Goal: Task Accomplishment & Management: Manage account settings

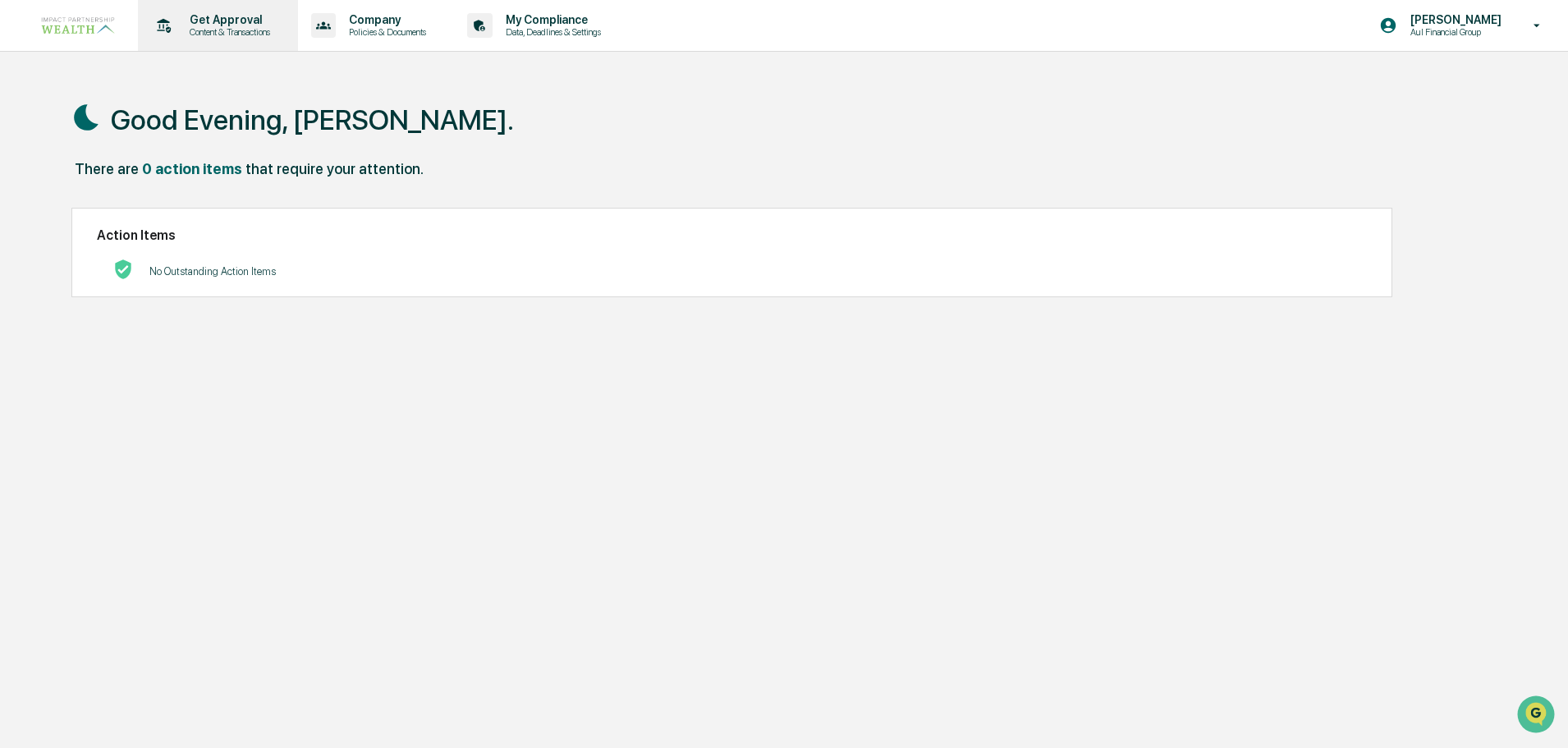
click at [243, 40] on div "Get Approval Content & Transactions" at bounding box center [216, 25] width 144 height 51
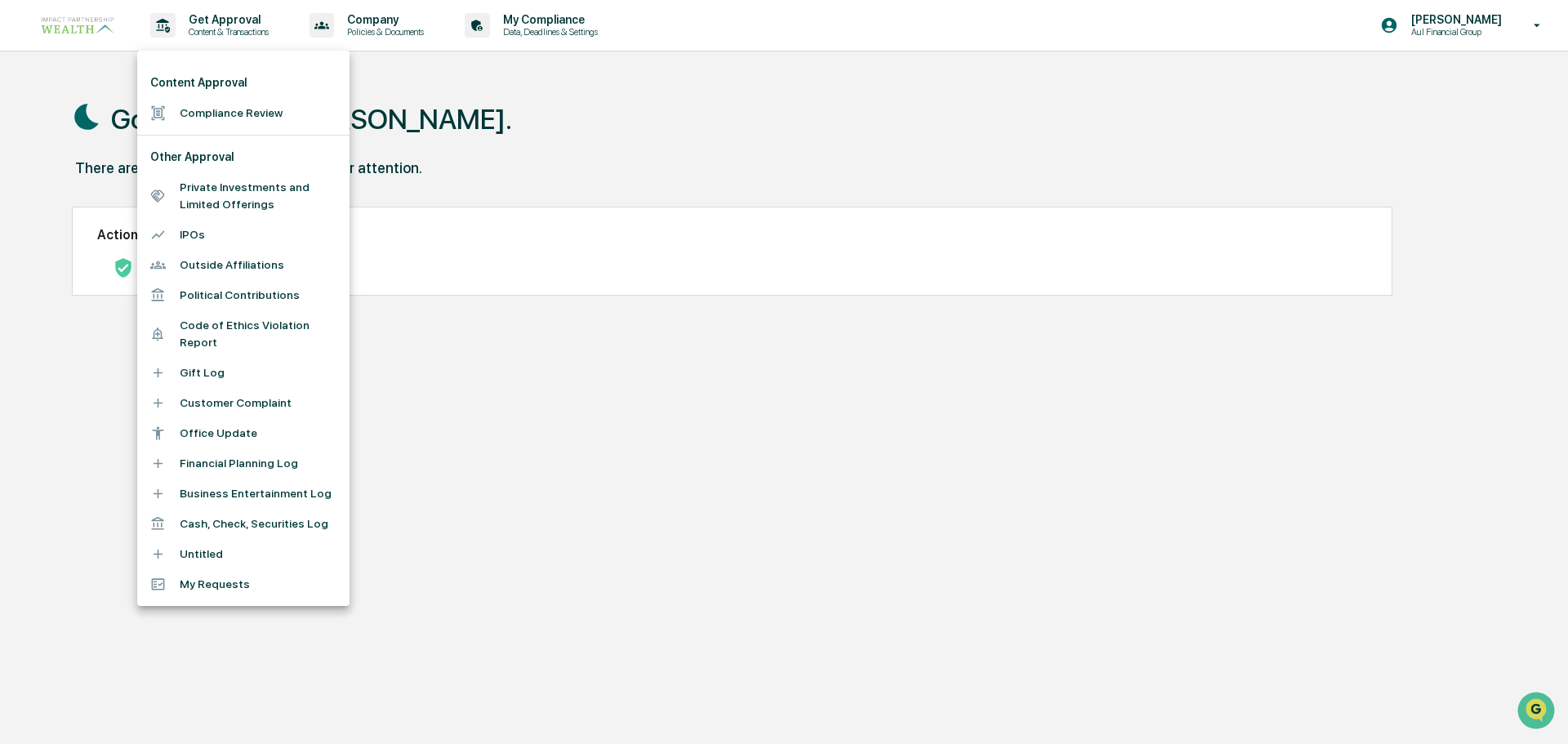
click at [285, 109] on li "Compliance Review" at bounding box center [243, 113] width 213 height 31
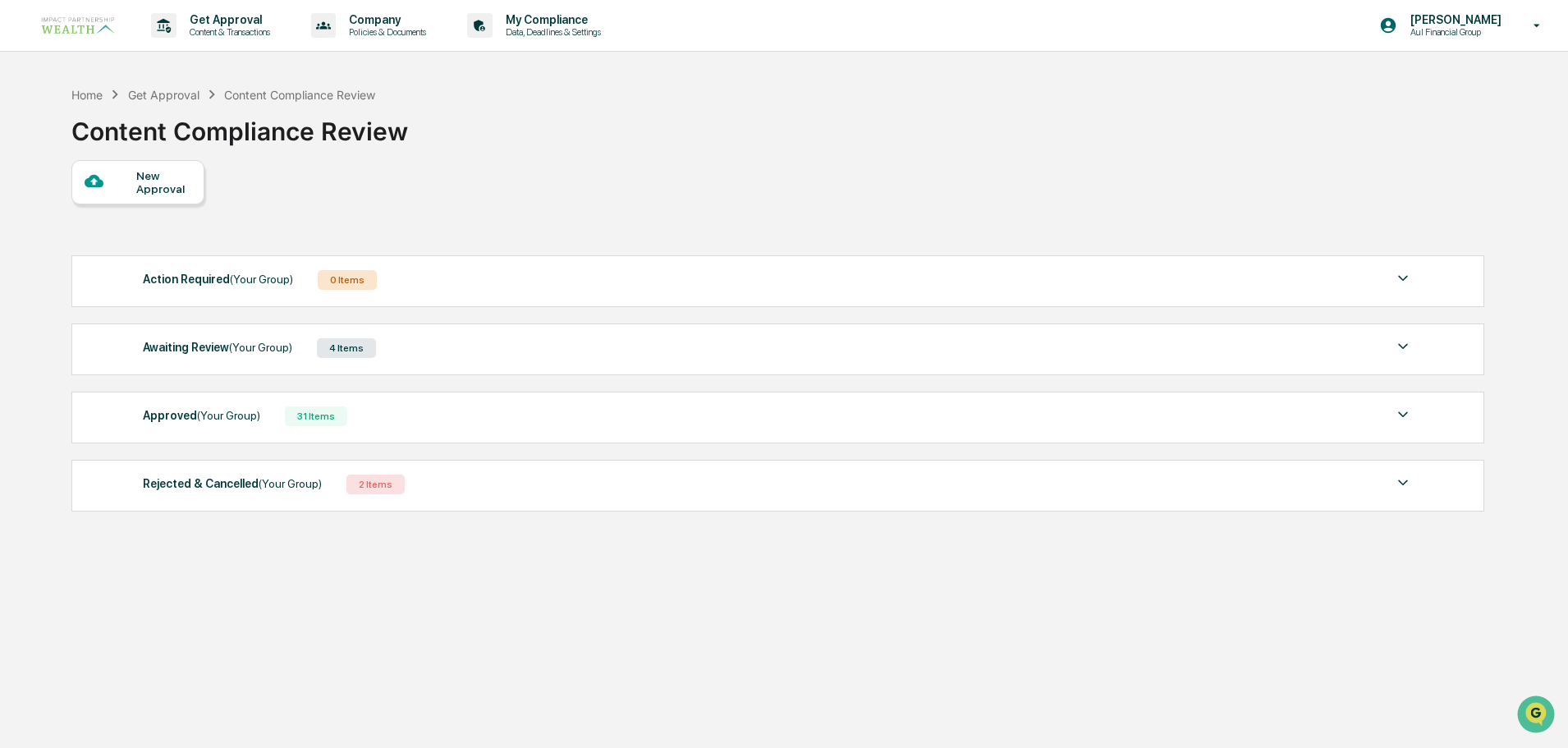
click at [190, 419] on div "Approved (Your Group)" at bounding box center [201, 415] width 117 height 22
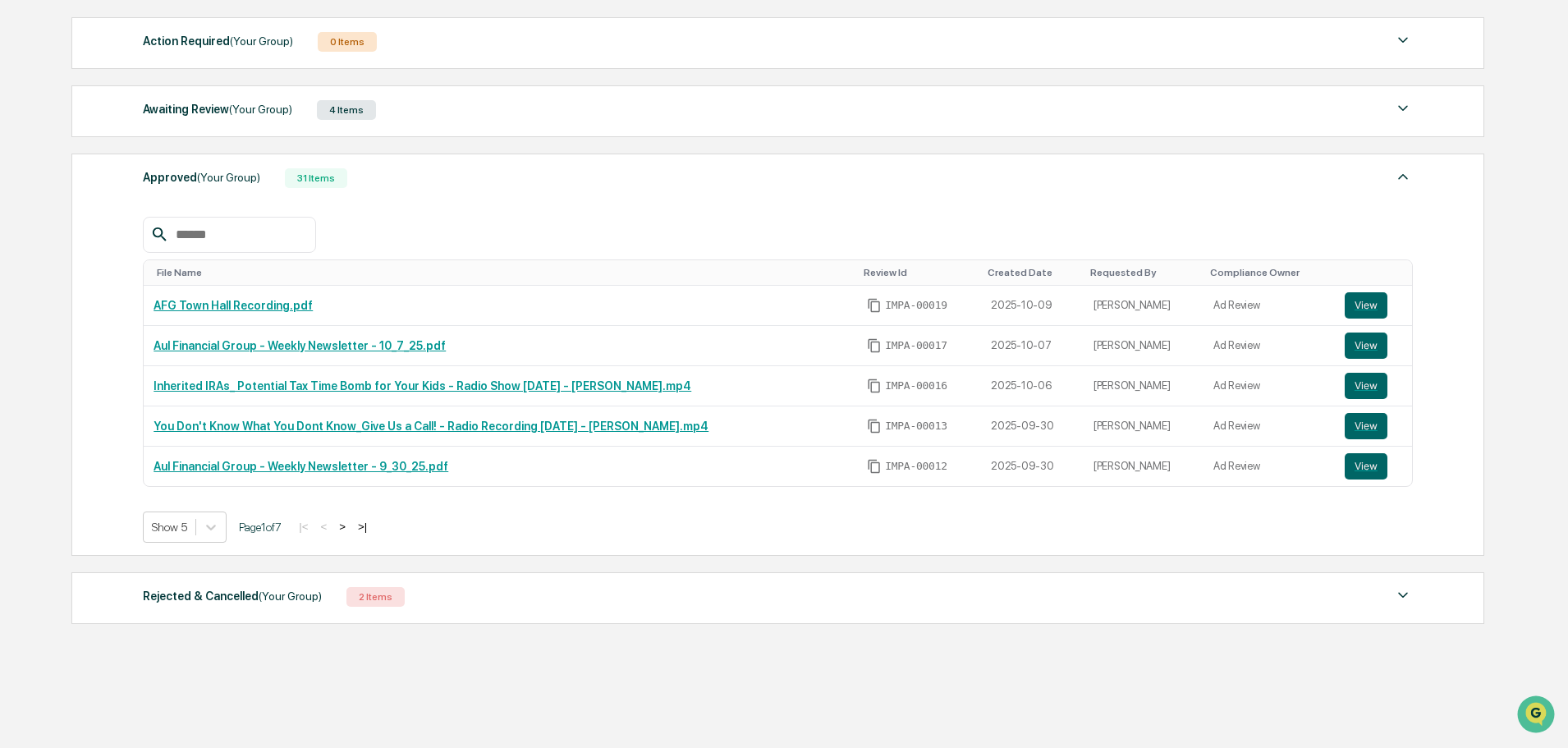
scroll to position [246, 0]
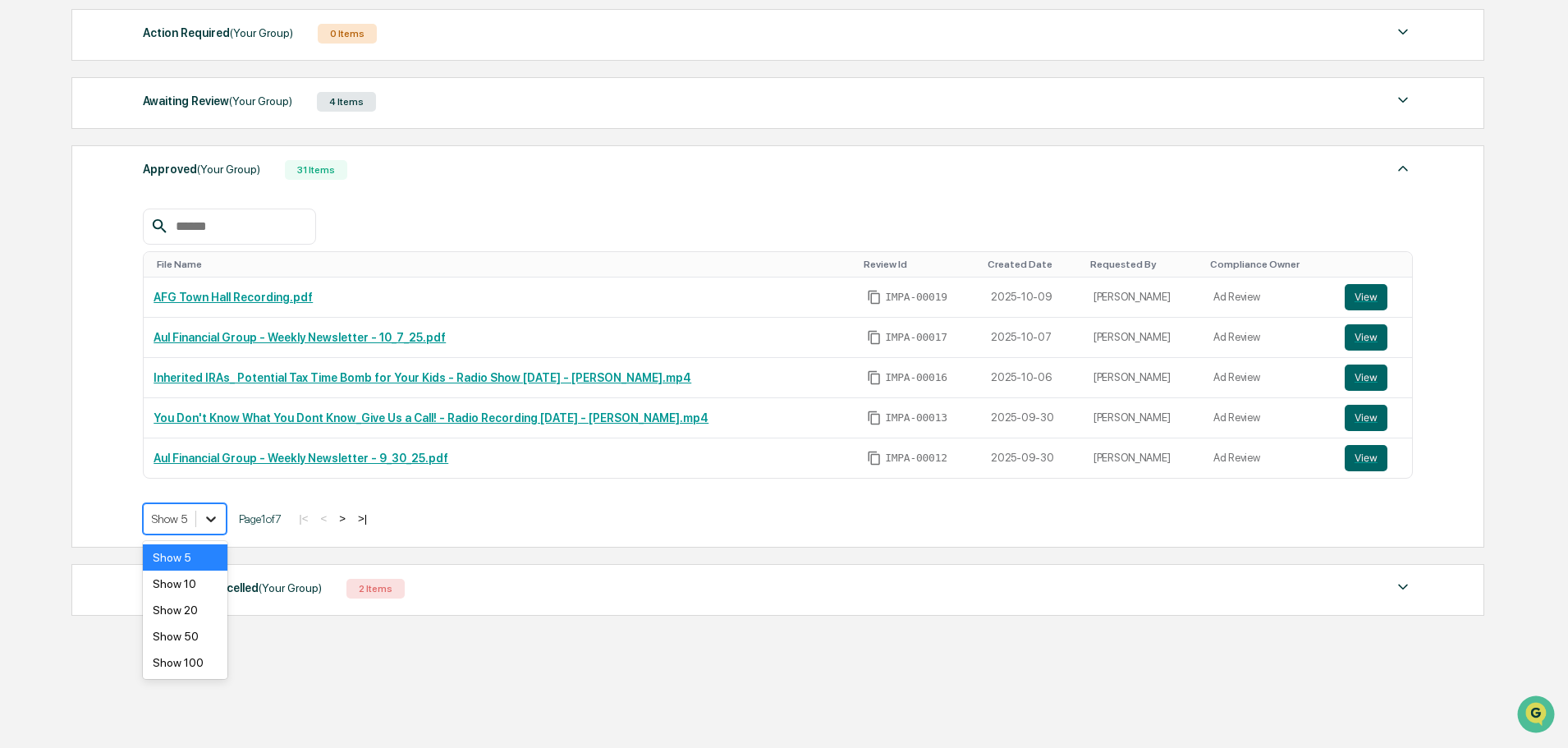
click at [209, 524] on icon at bounding box center [211, 519] width 17 height 17
click at [200, 667] on div "Show 100" at bounding box center [186, 662] width 85 height 27
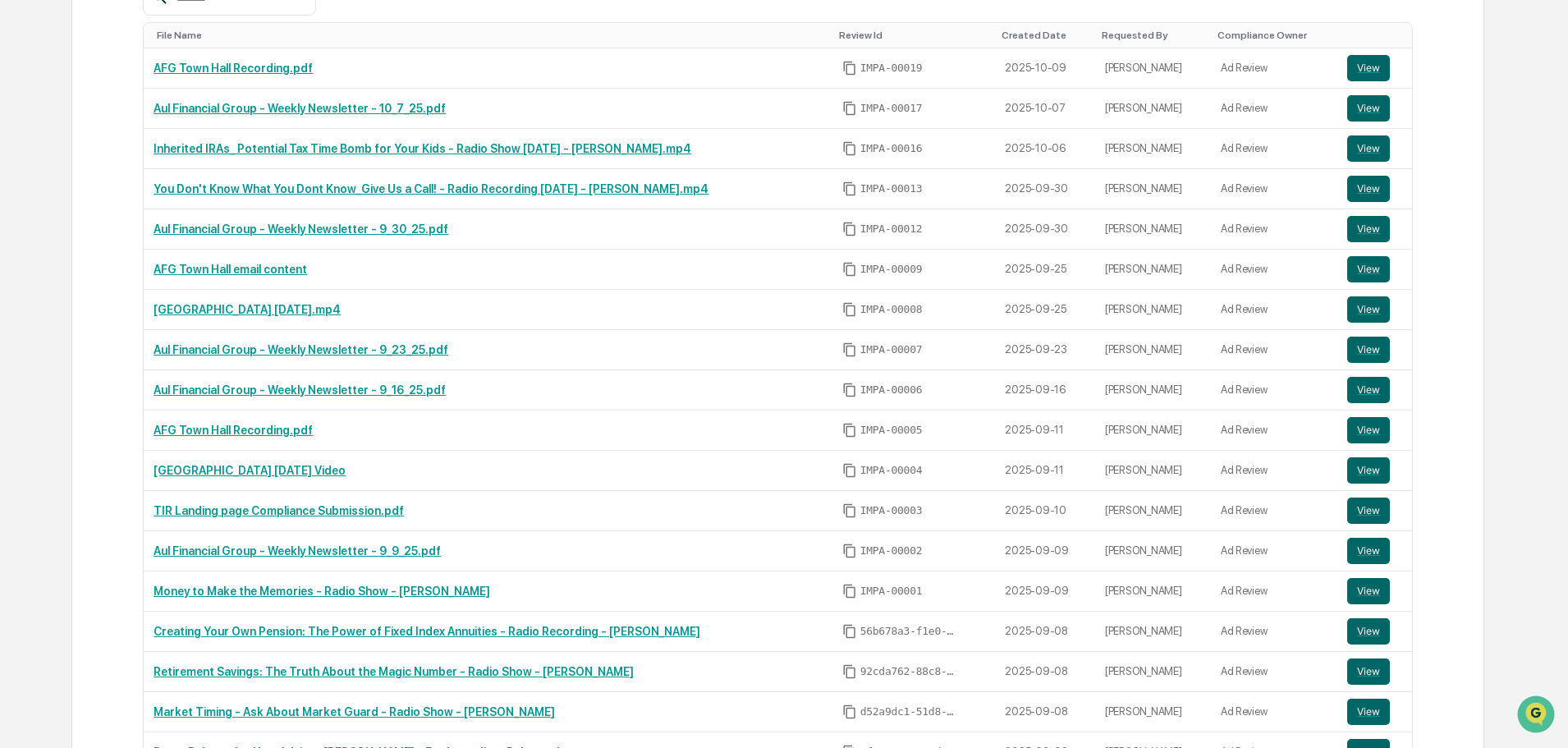
scroll to position [575, 0]
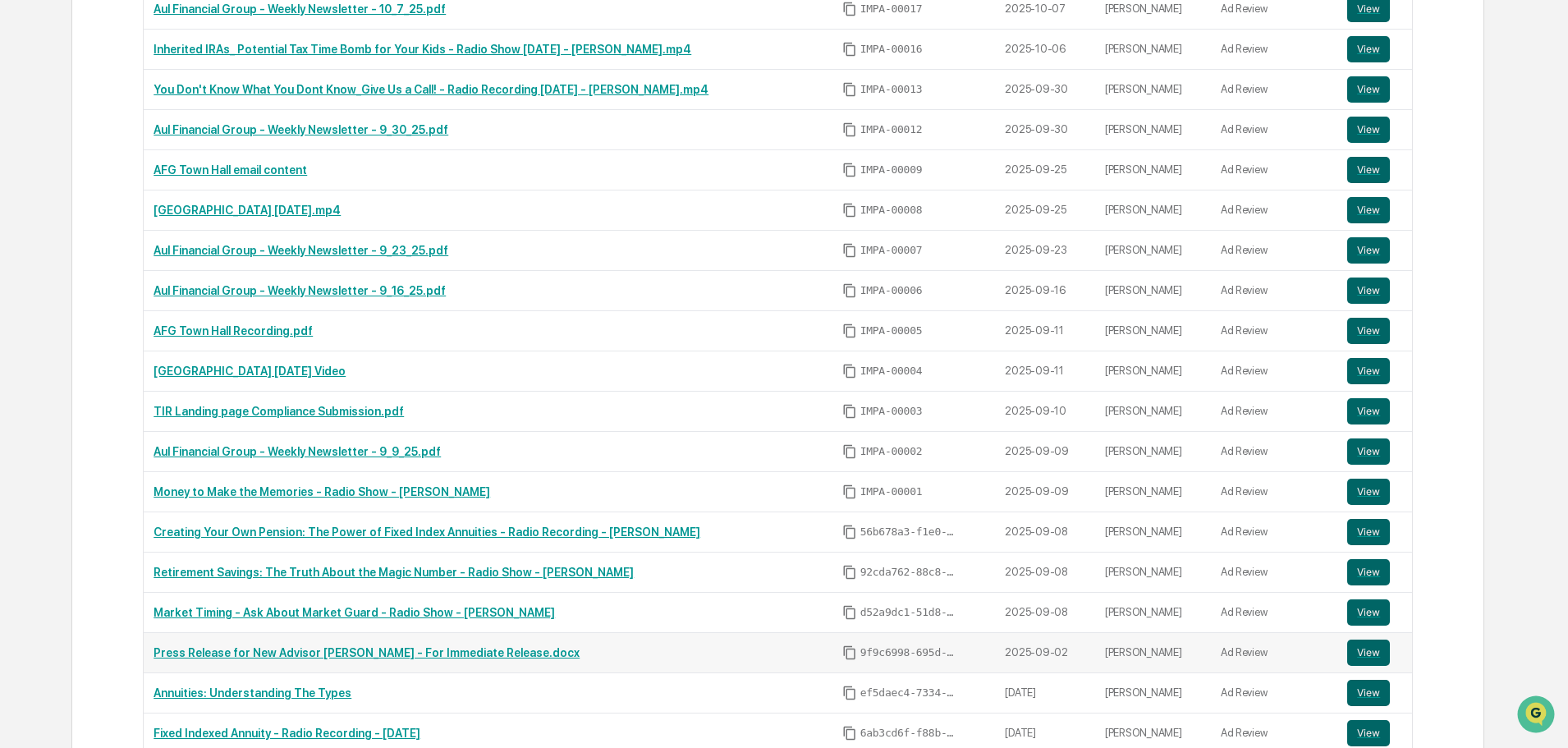
click at [394, 653] on link "Press Release for New Advisor [PERSON_NAME] - For Immediate Release.docx" at bounding box center [367, 652] width 426 height 13
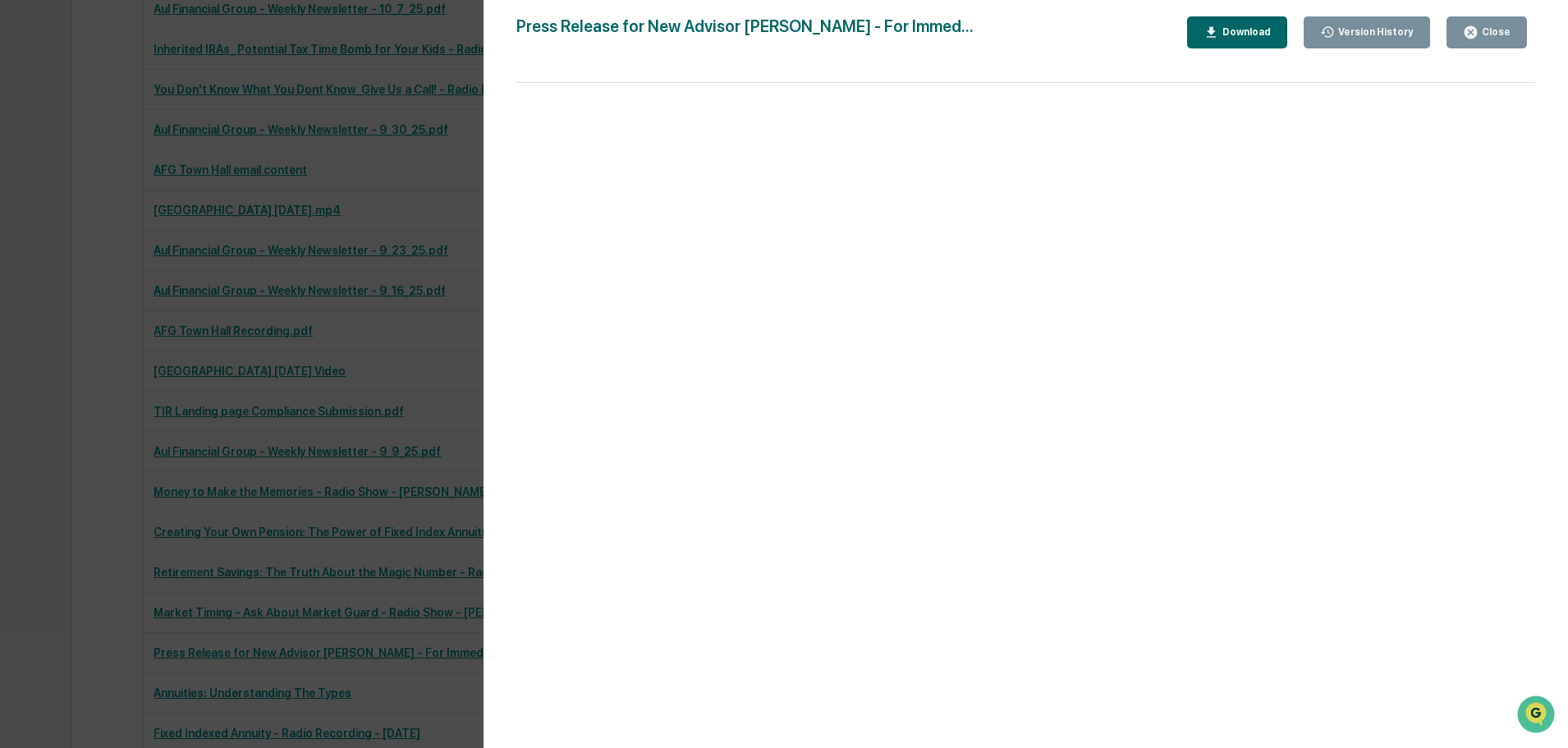
click at [1492, 31] on div "Close" at bounding box center [1495, 32] width 32 height 12
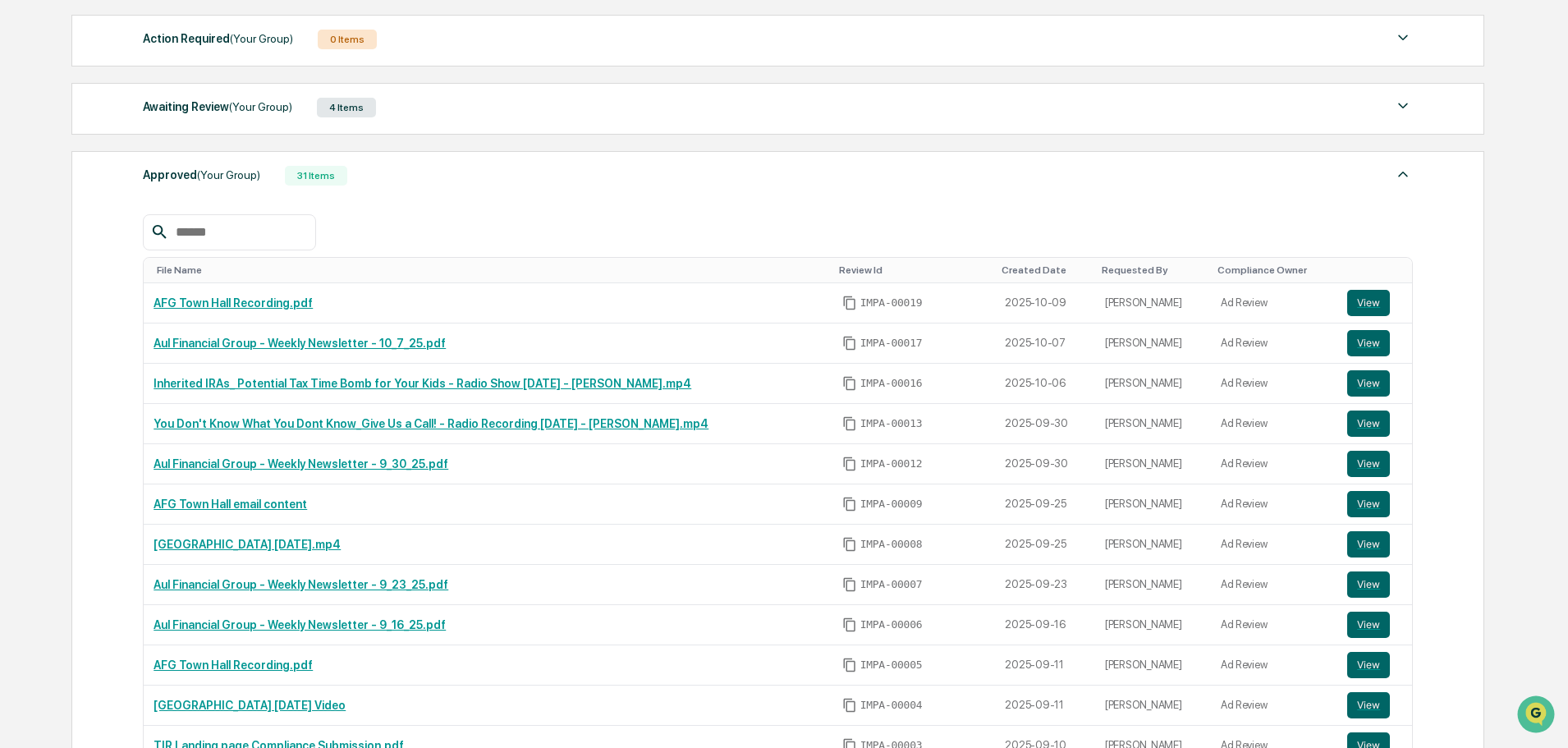
scroll to position [159, 0]
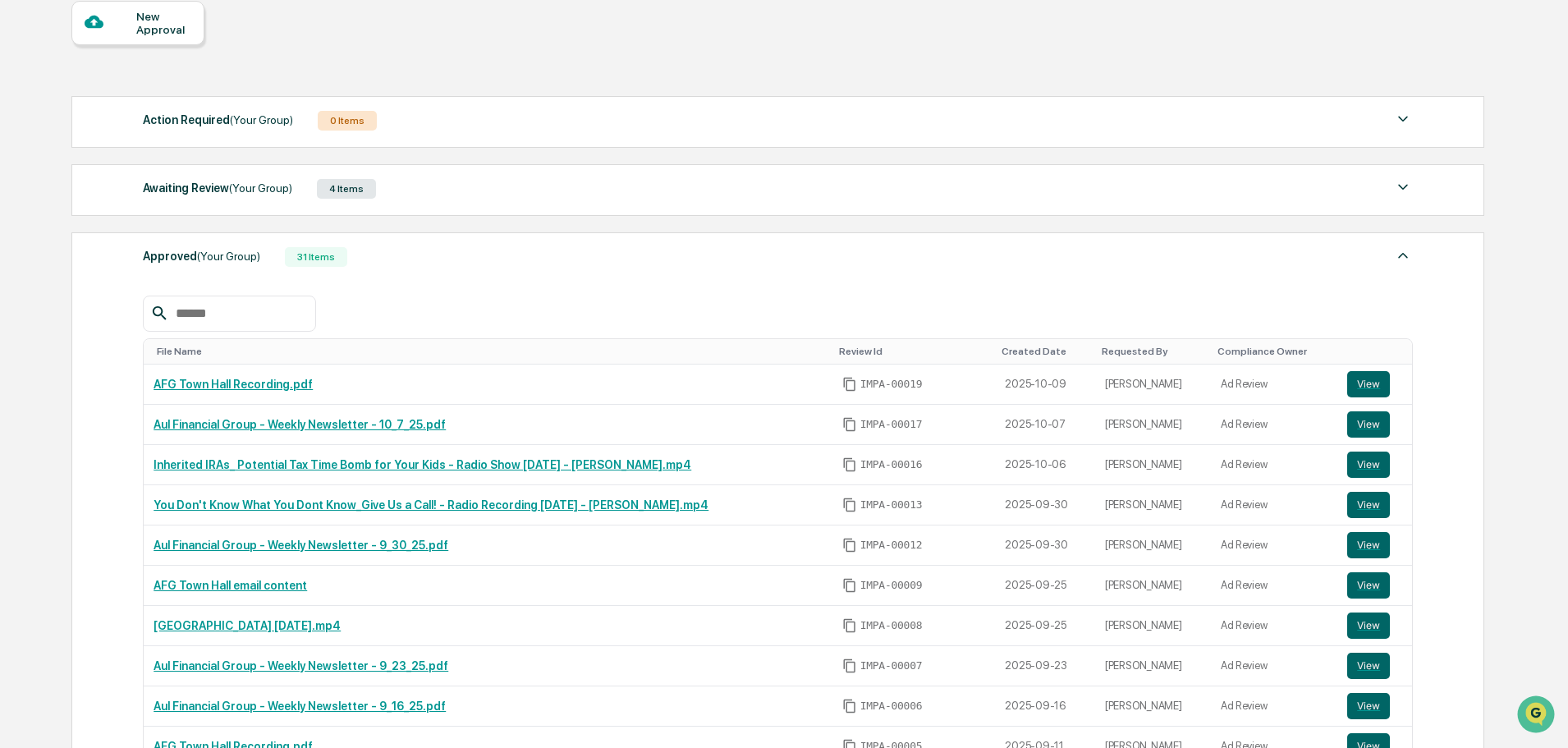
click at [186, 196] on div "Awaiting Review (Your Group)" at bounding box center [218, 188] width 150 height 22
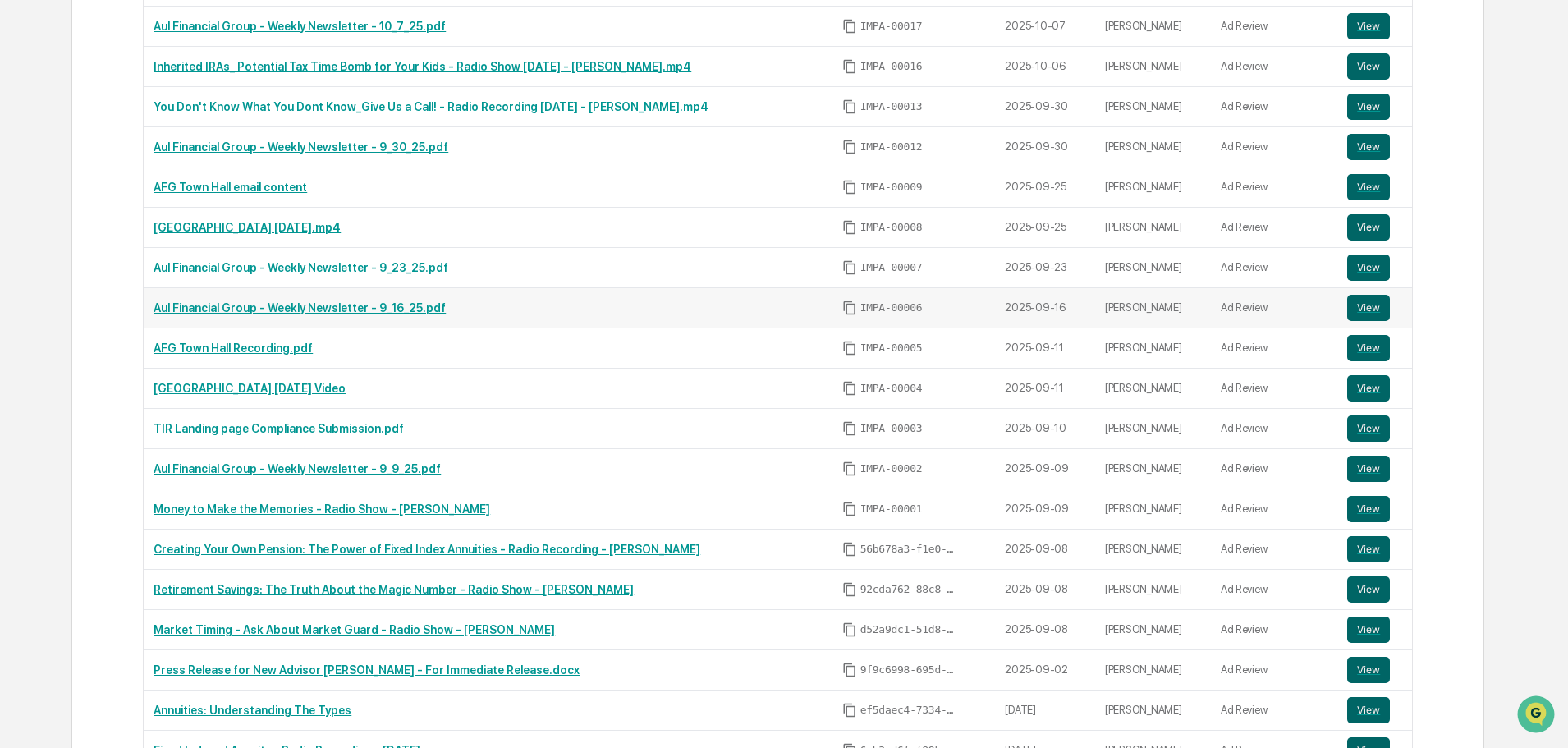
scroll to position [903, 0]
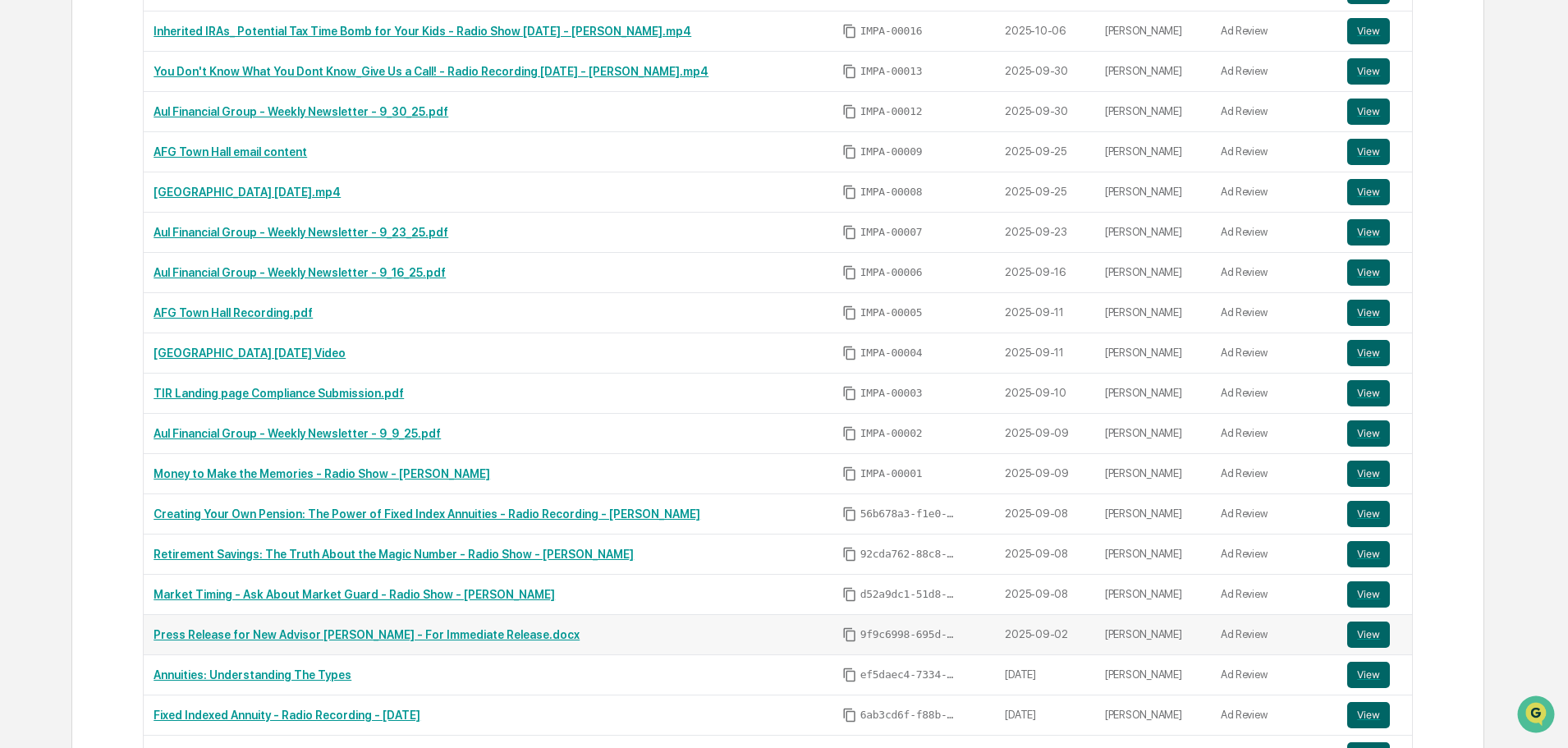
click at [413, 626] on td "Press Release for New Advisor [PERSON_NAME] - For Immediate Release.docx" at bounding box center [488, 635] width 688 height 40
click at [414, 638] on link "Press Release for New Advisor [PERSON_NAME] - For Immediate Release.docx" at bounding box center [367, 635] width 426 height 13
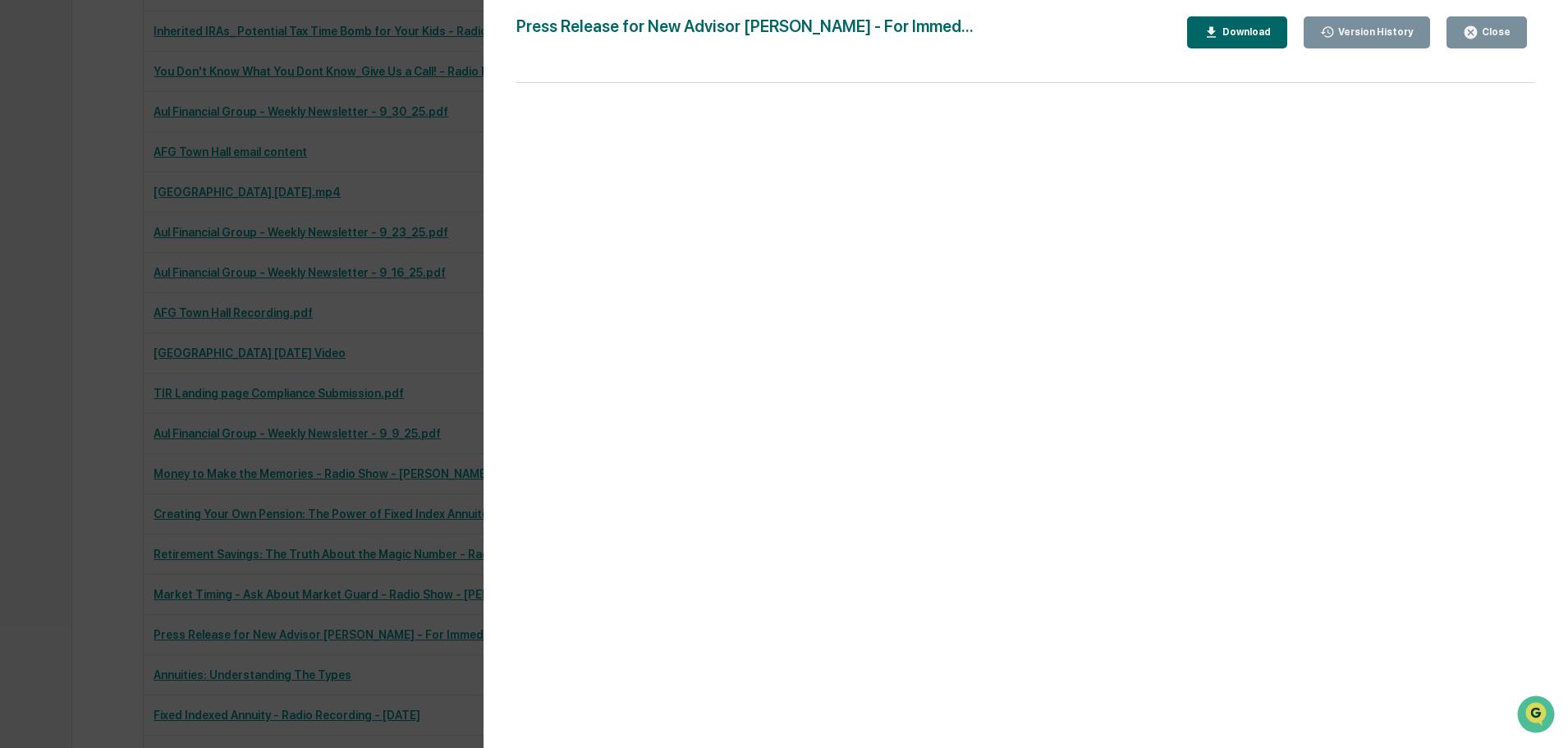
click at [1389, 32] on div "Version History" at bounding box center [1374, 32] width 79 height 12
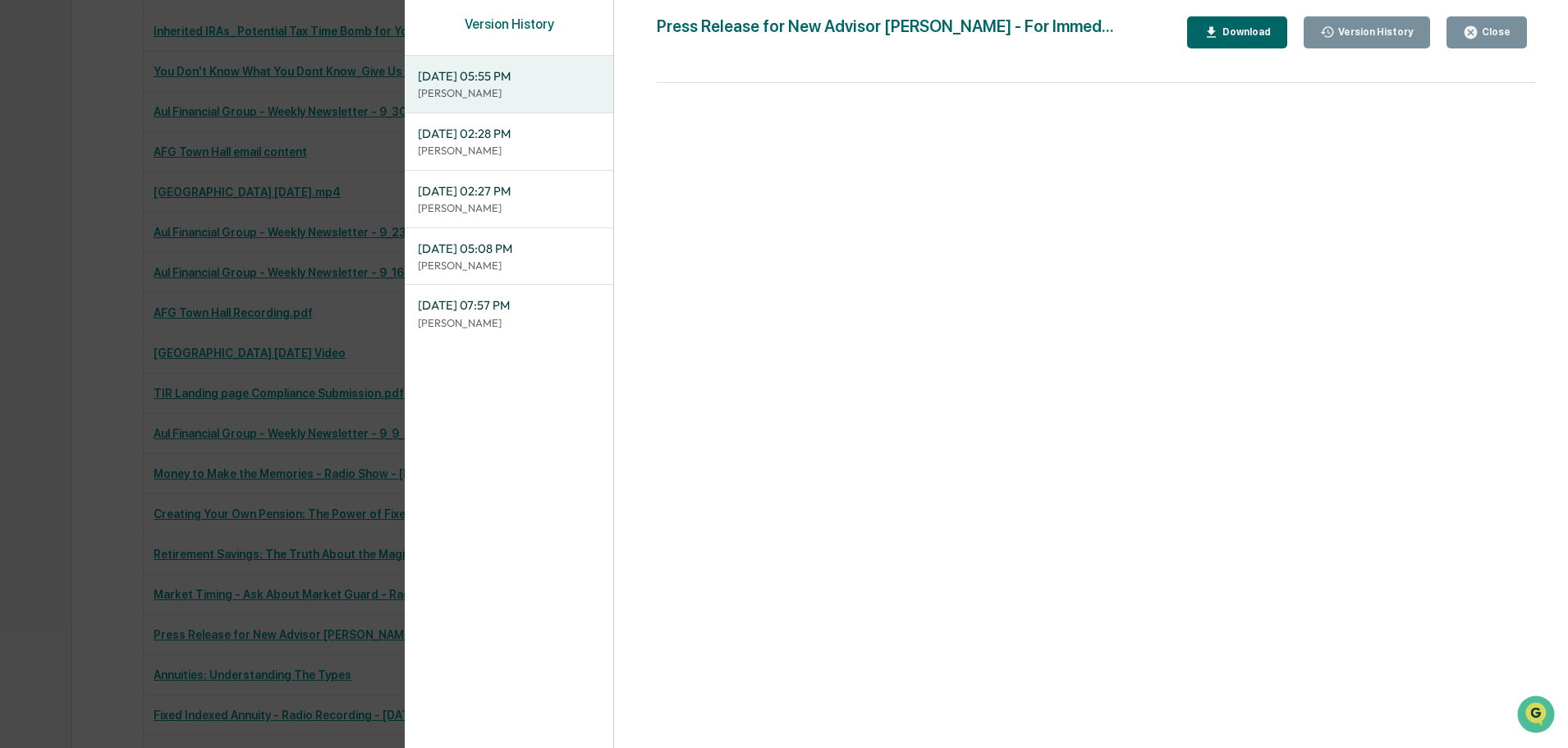
click at [1498, 28] on div "Close" at bounding box center [1495, 32] width 32 height 12
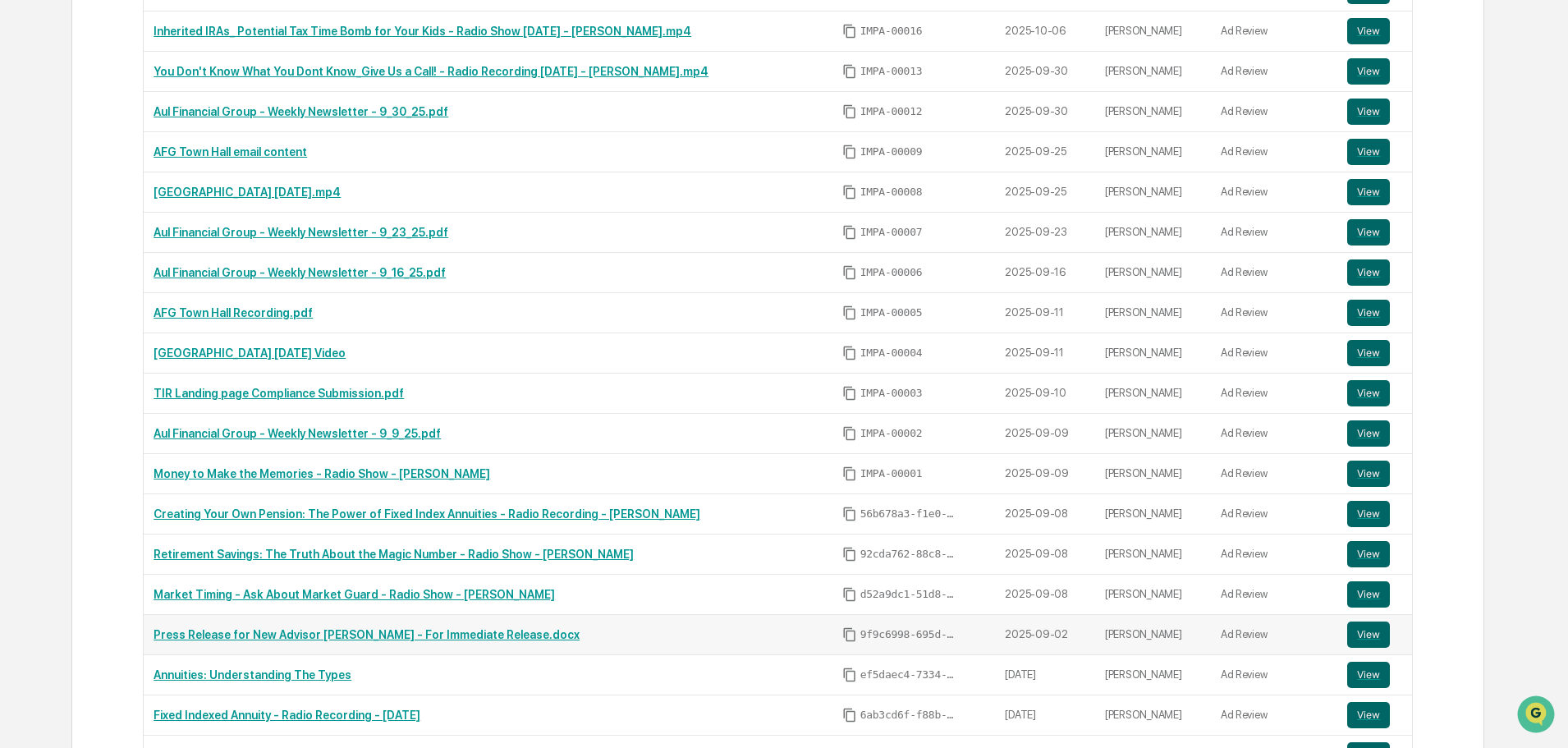
click at [466, 636] on link "Press Release for New Advisor [PERSON_NAME] - For Immediate Release.docx" at bounding box center [367, 635] width 426 height 13
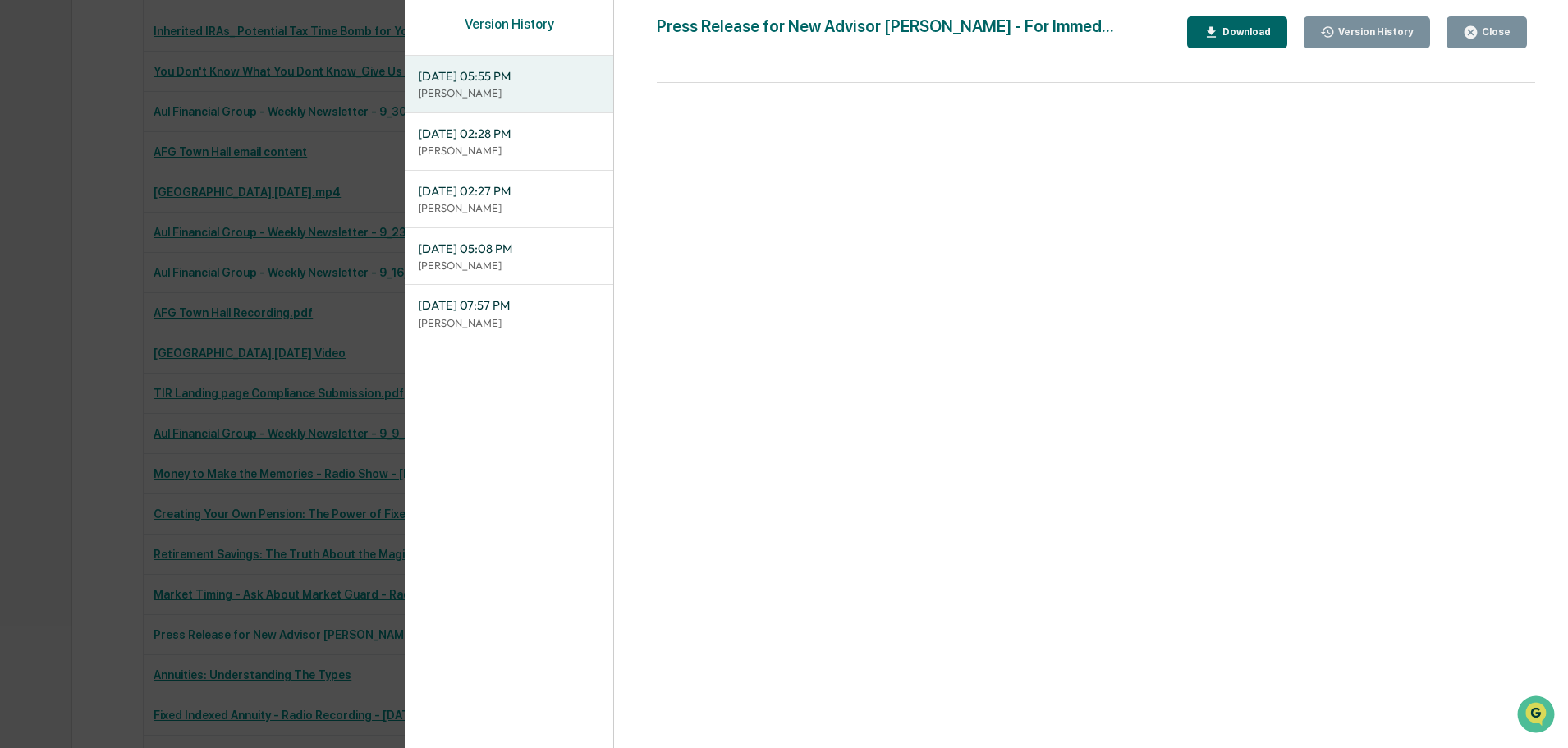
click at [1406, 33] on div "Version History" at bounding box center [1374, 32] width 79 height 12
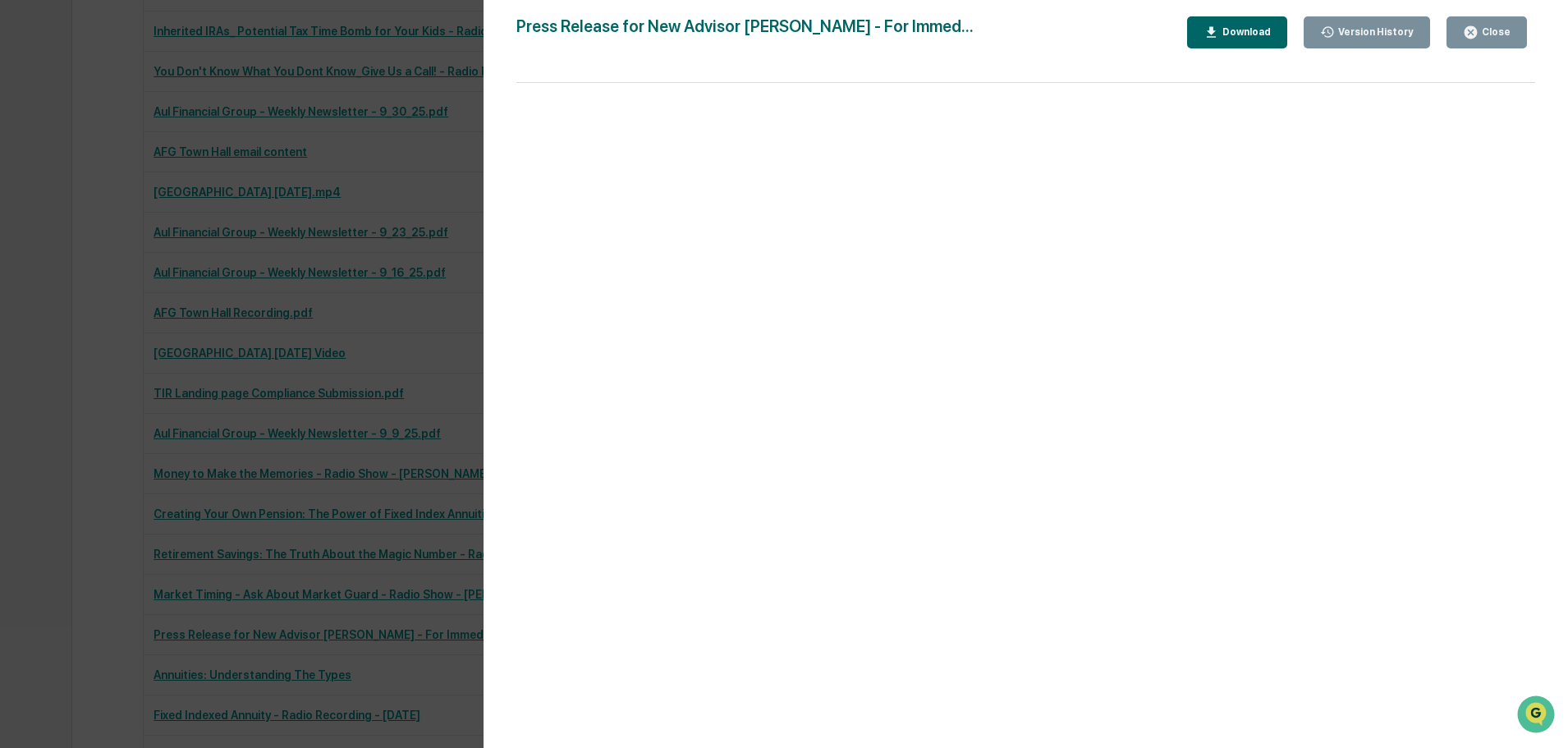
click at [1488, 27] on div "Close" at bounding box center [1495, 32] width 32 height 12
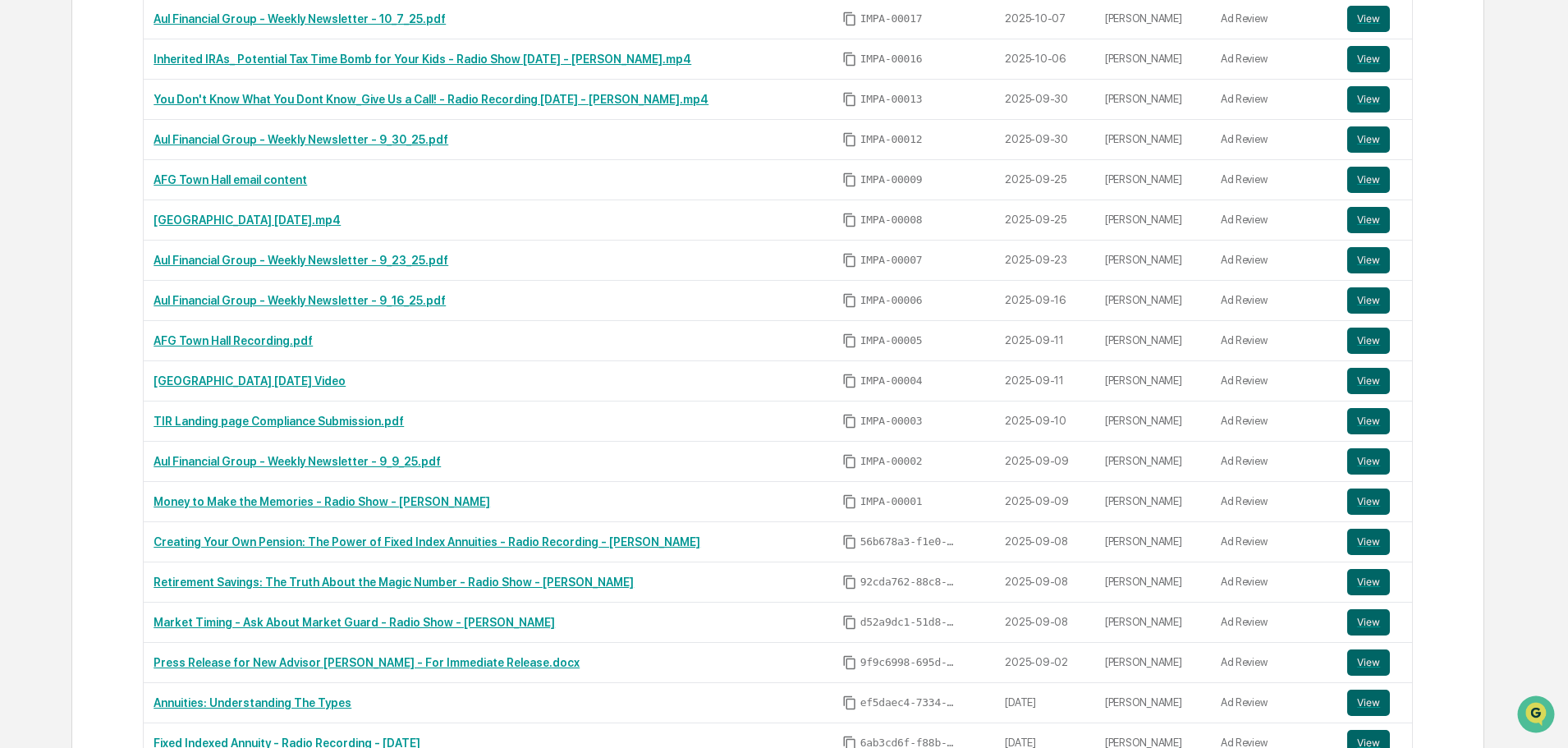
scroll to position [985, 0]
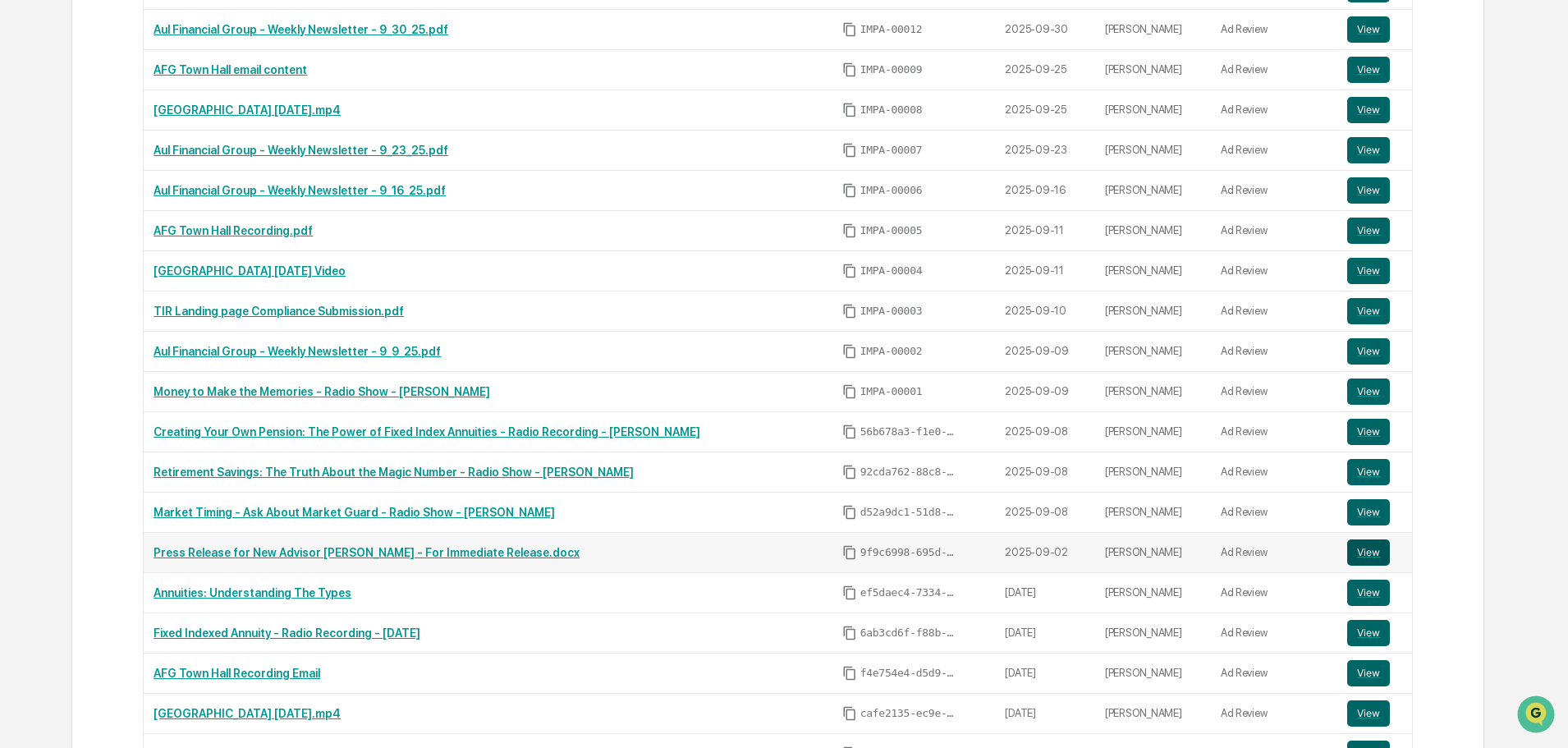
click at [1359, 552] on button "View" at bounding box center [1368, 552] width 42 height 27
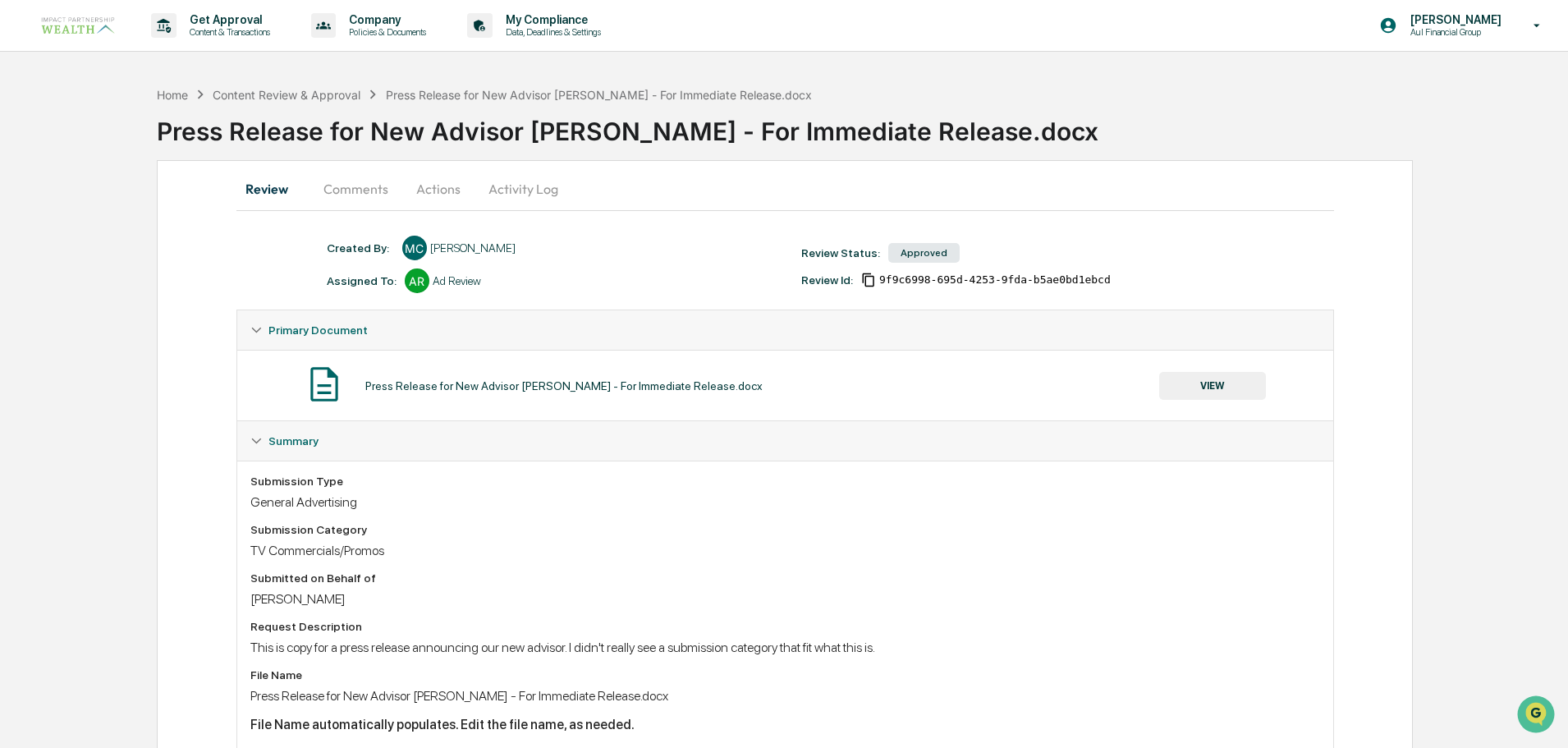
click at [360, 180] on button "Comments" at bounding box center [356, 188] width 92 height 39
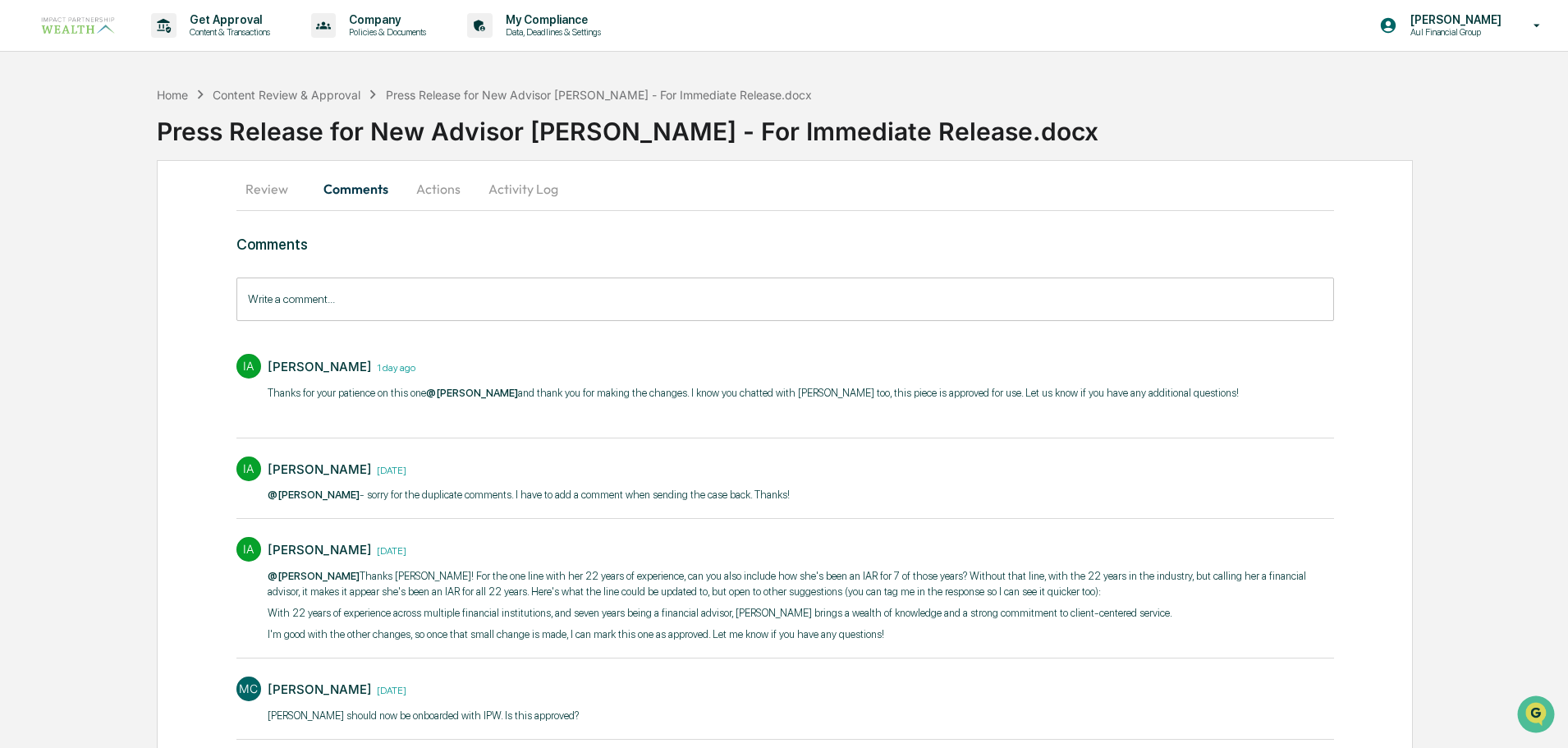
click at [248, 181] on button "Review" at bounding box center [273, 188] width 74 height 39
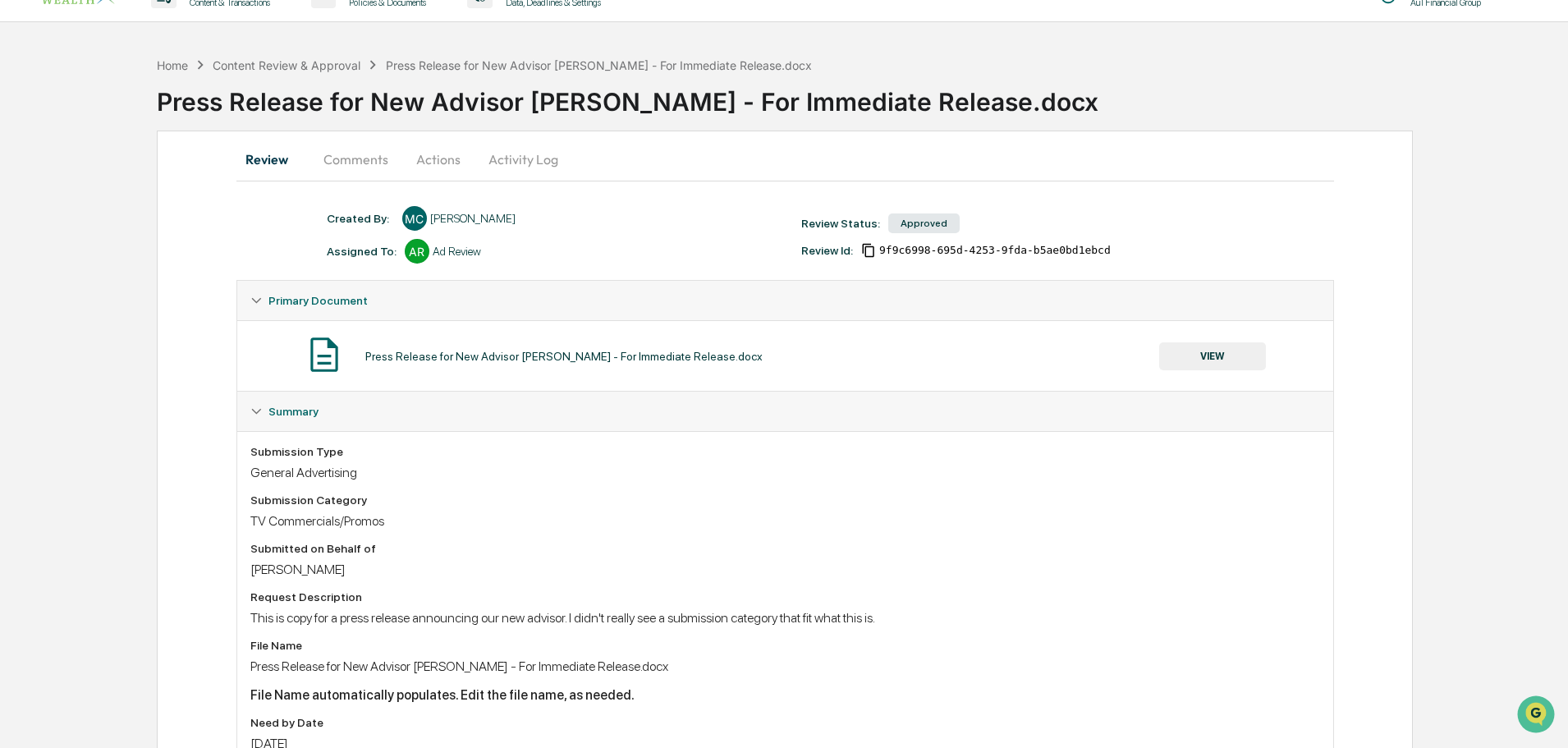
scroll to position [82, 0]
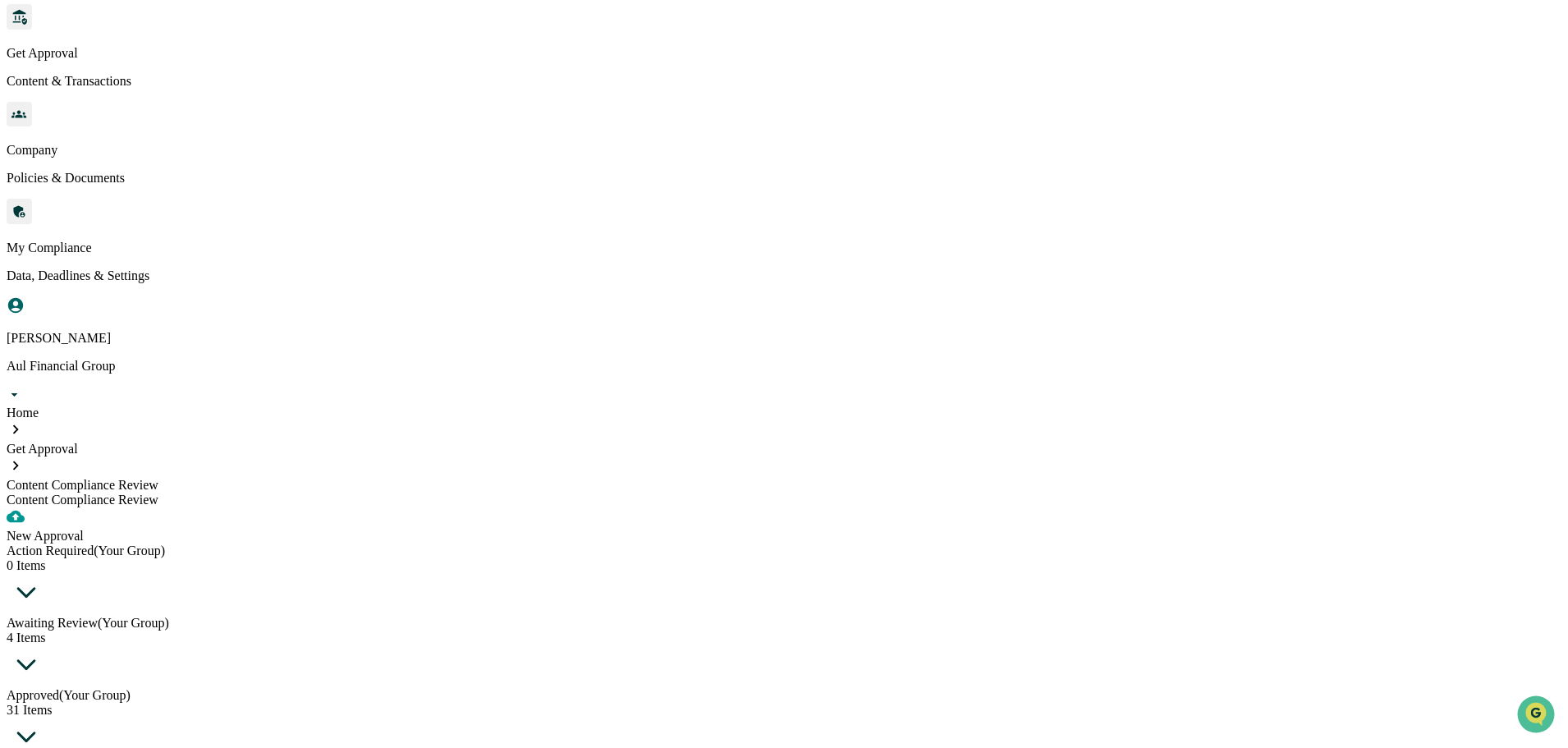
click at [131, 688] on span "(Your Group)" at bounding box center [95, 695] width 72 height 14
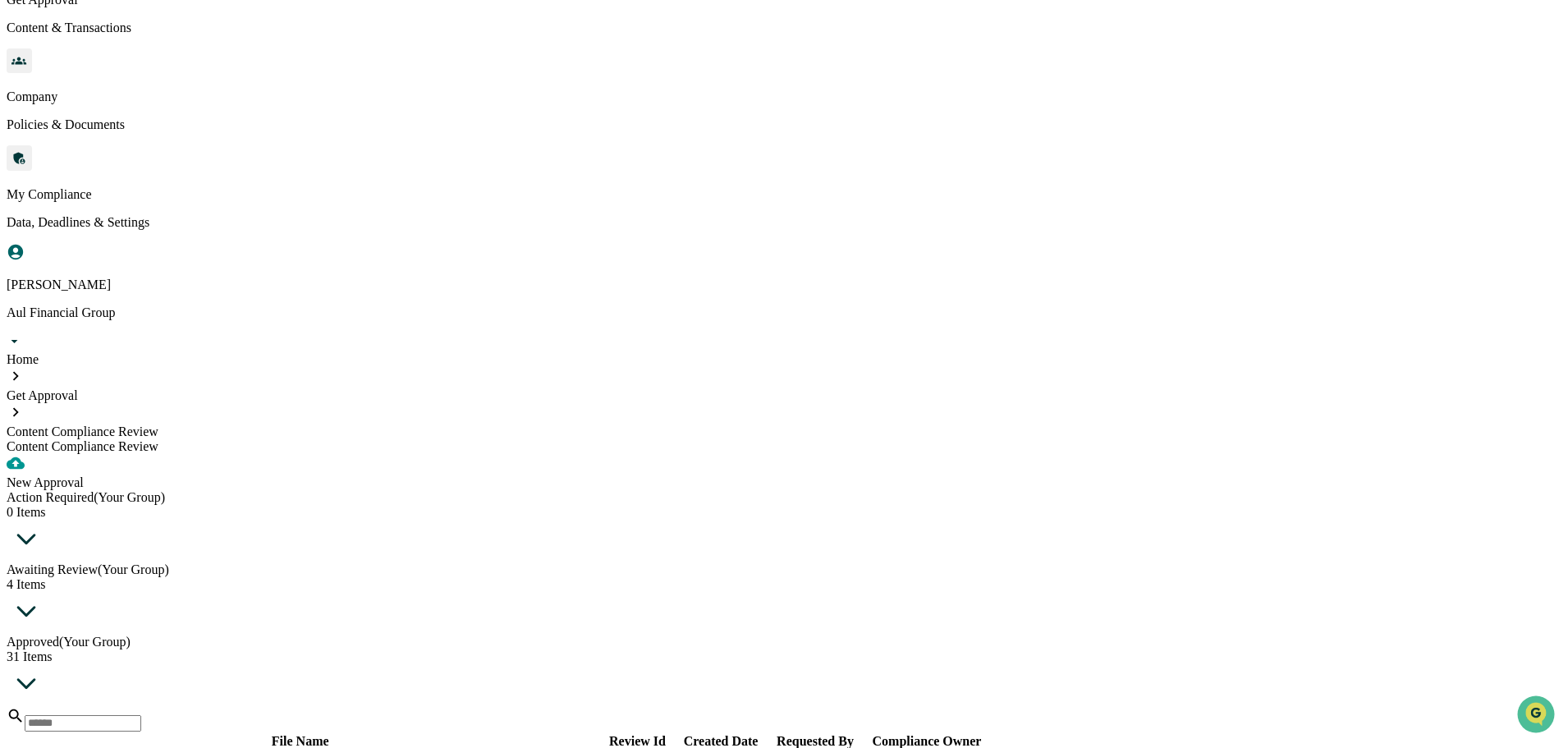
scroll to position [160, 0]
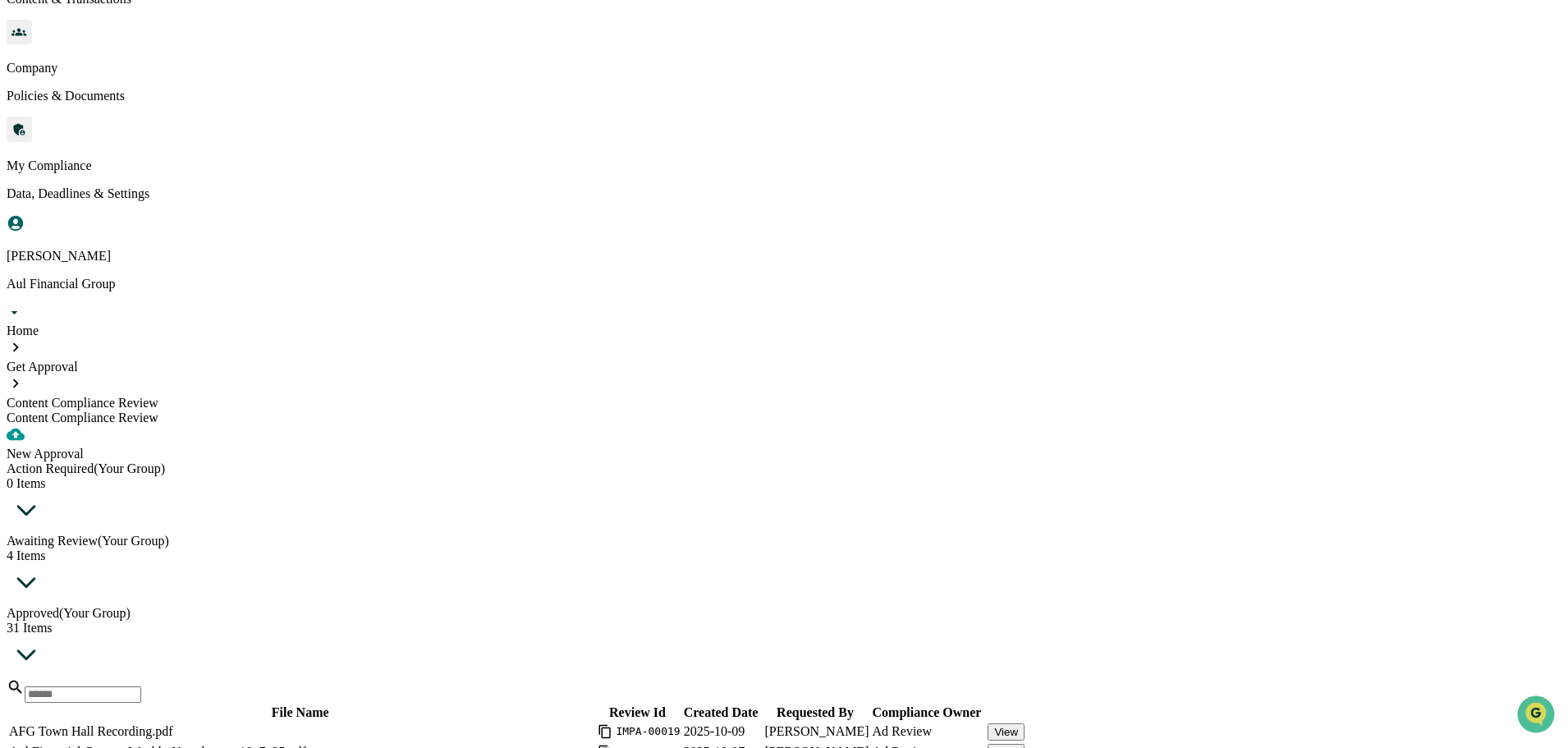
click at [351, 548] on div "4 Items" at bounding box center [784, 556] width 1556 height 15
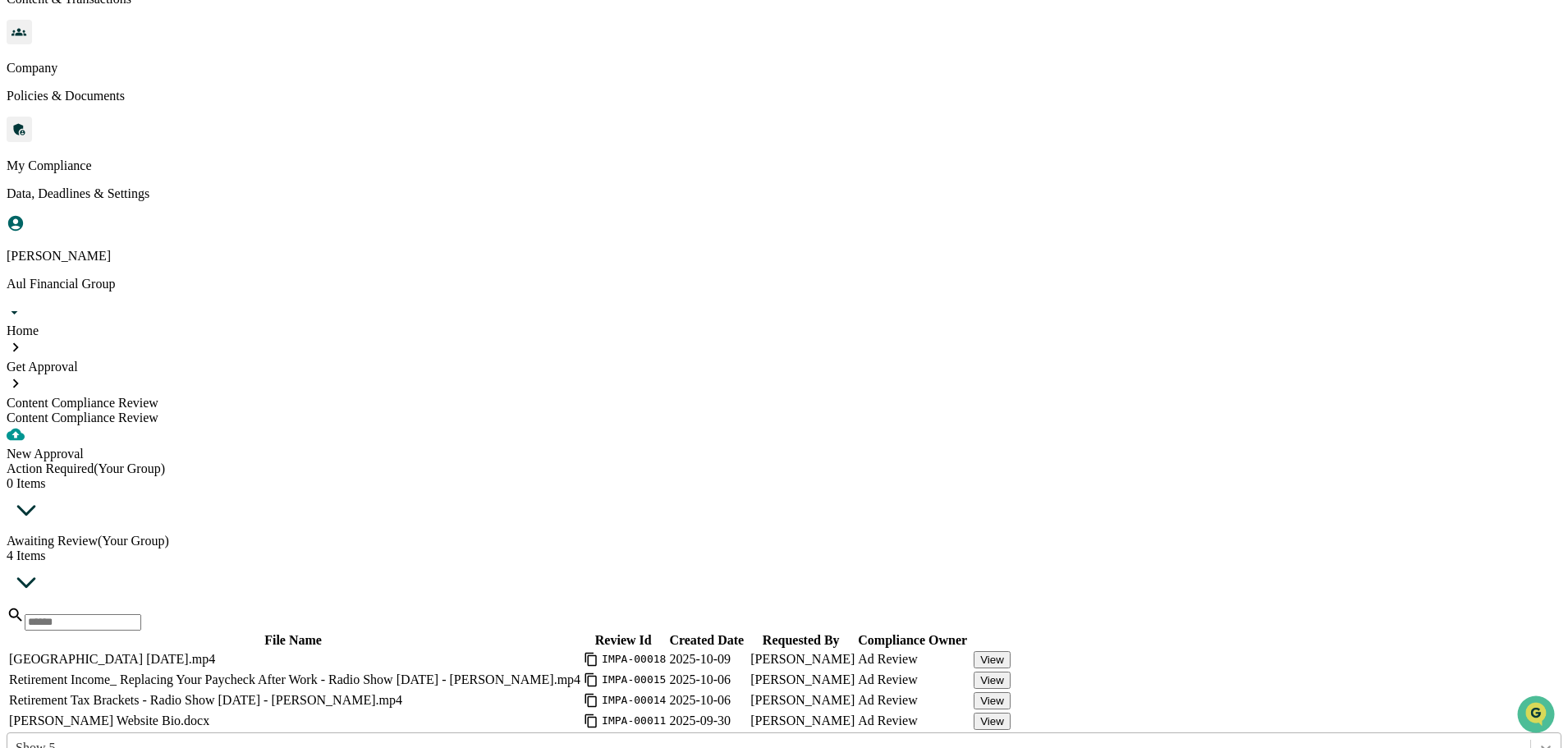
click at [1538, 740] on icon at bounding box center [1546, 748] width 17 height 17
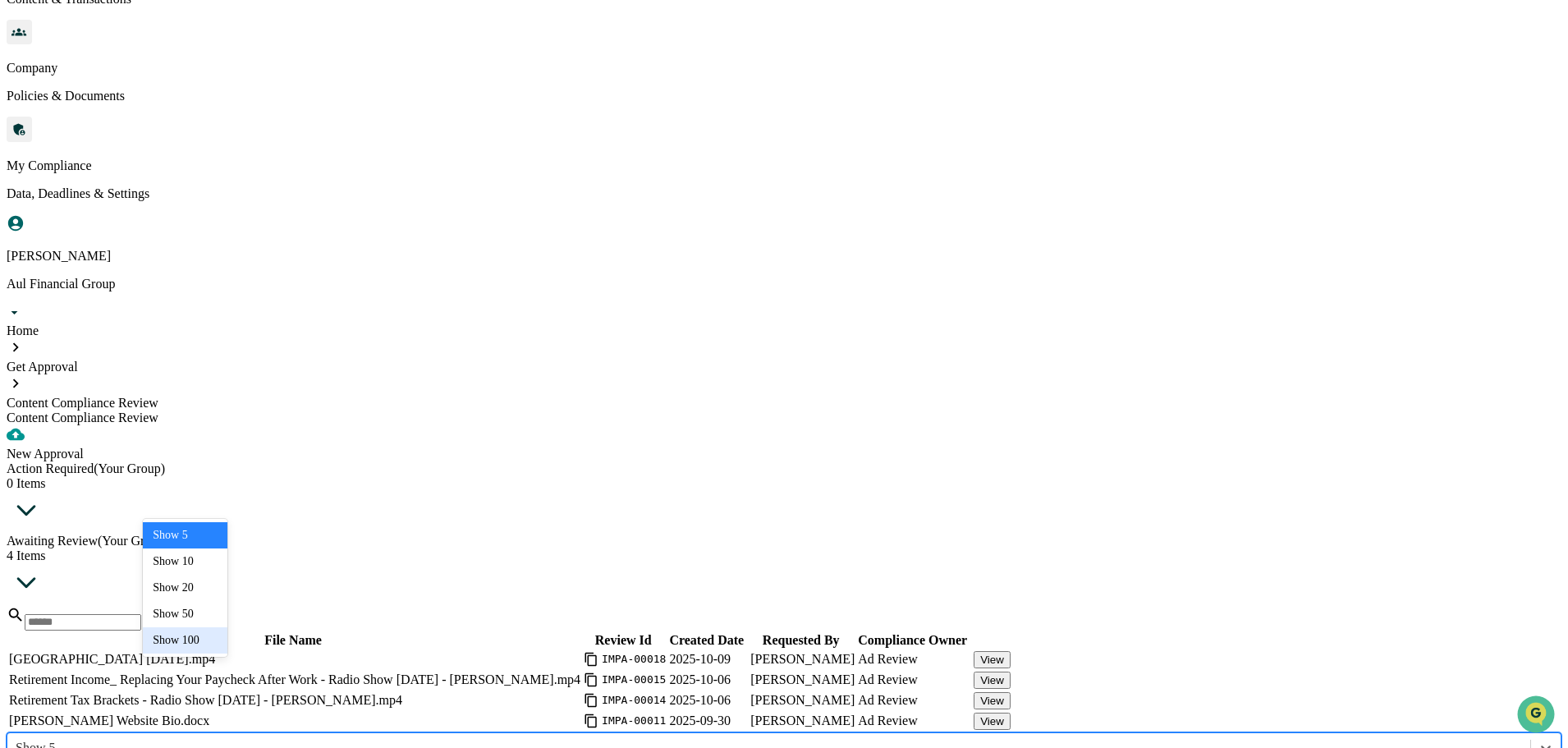
click at [186, 642] on div "Show 100" at bounding box center [186, 641] width 85 height 27
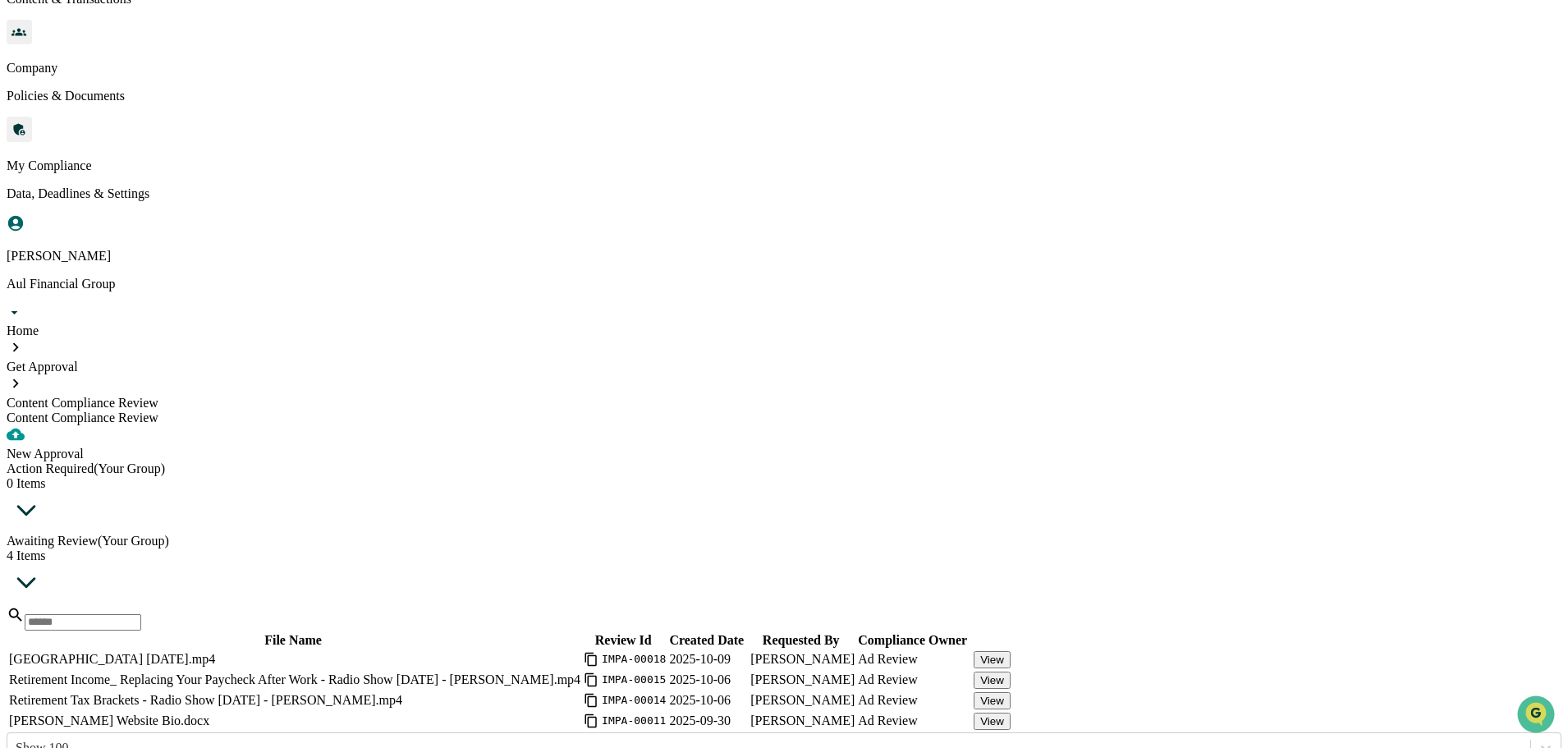
click at [125, 533] on div "Awaiting Review (Your Group) 4 Items File Name Review Id Created Date Requested…" at bounding box center [784, 664] width 1556 height 261
click at [299, 711] on td "Tracey Richardson Website Bio.docx" at bounding box center [295, 721] width 573 height 19
click at [210, 713] on link "Tracey Richardson Website Bio.docx" at bounding box center [109, 720] width 201 height 14
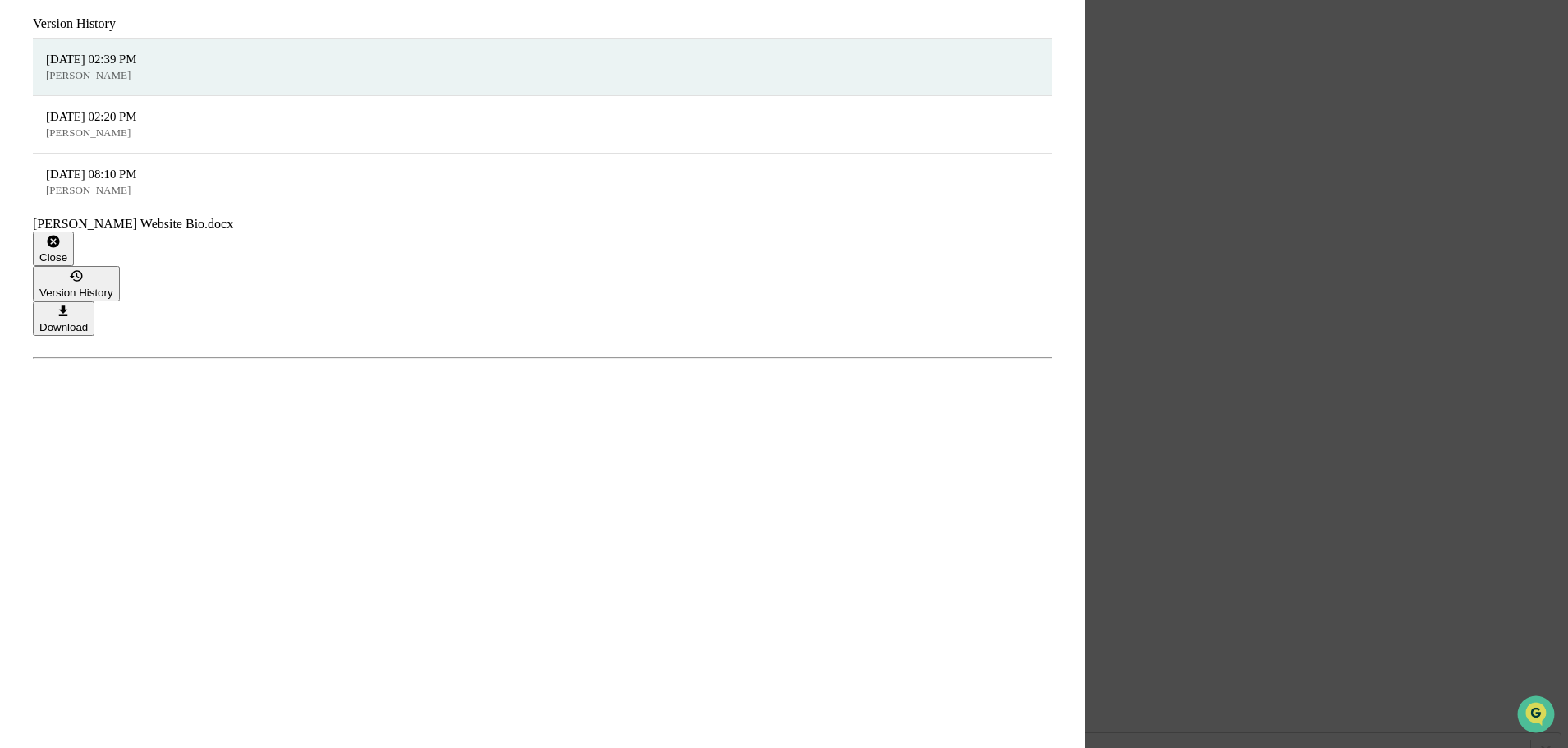
click at [67, 251] on div "Close" at bounding box center [53, 257] width 28 height 12
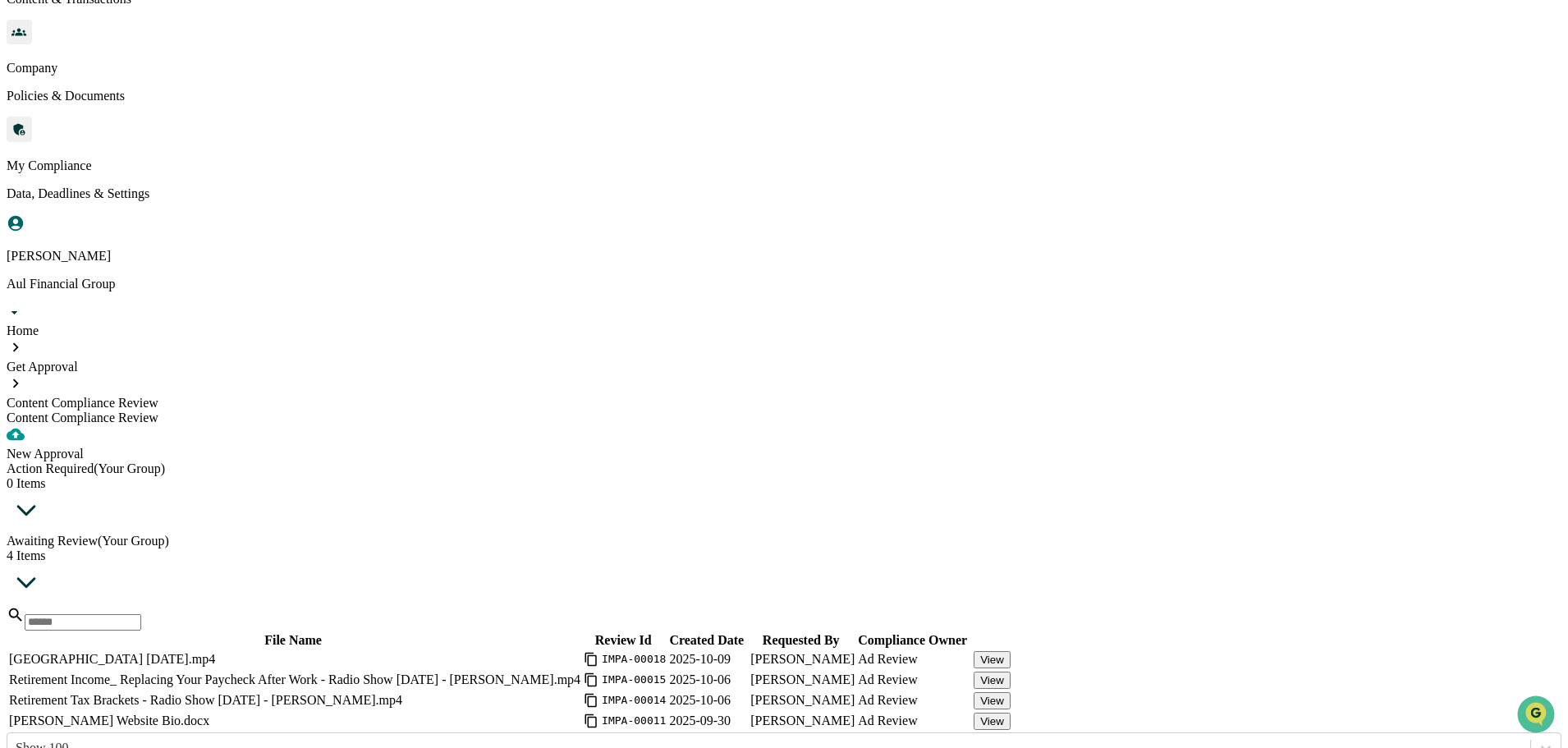
click at [1011, 712] on button "View" at bounding box center [992, 721] width 37 height 17
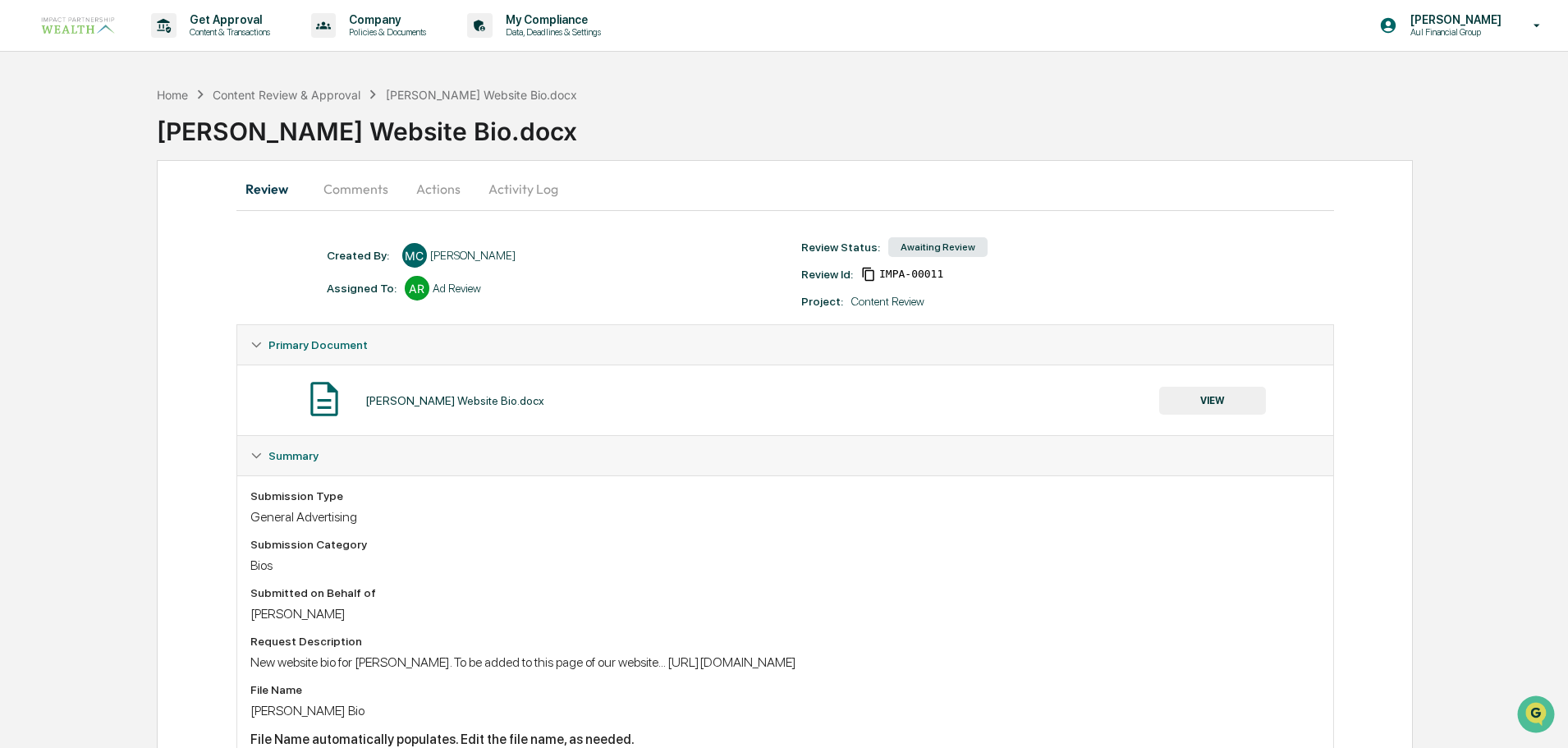
click at [441, 193] on button "Actions" at bounding box center [438, 188] width 74 height 39
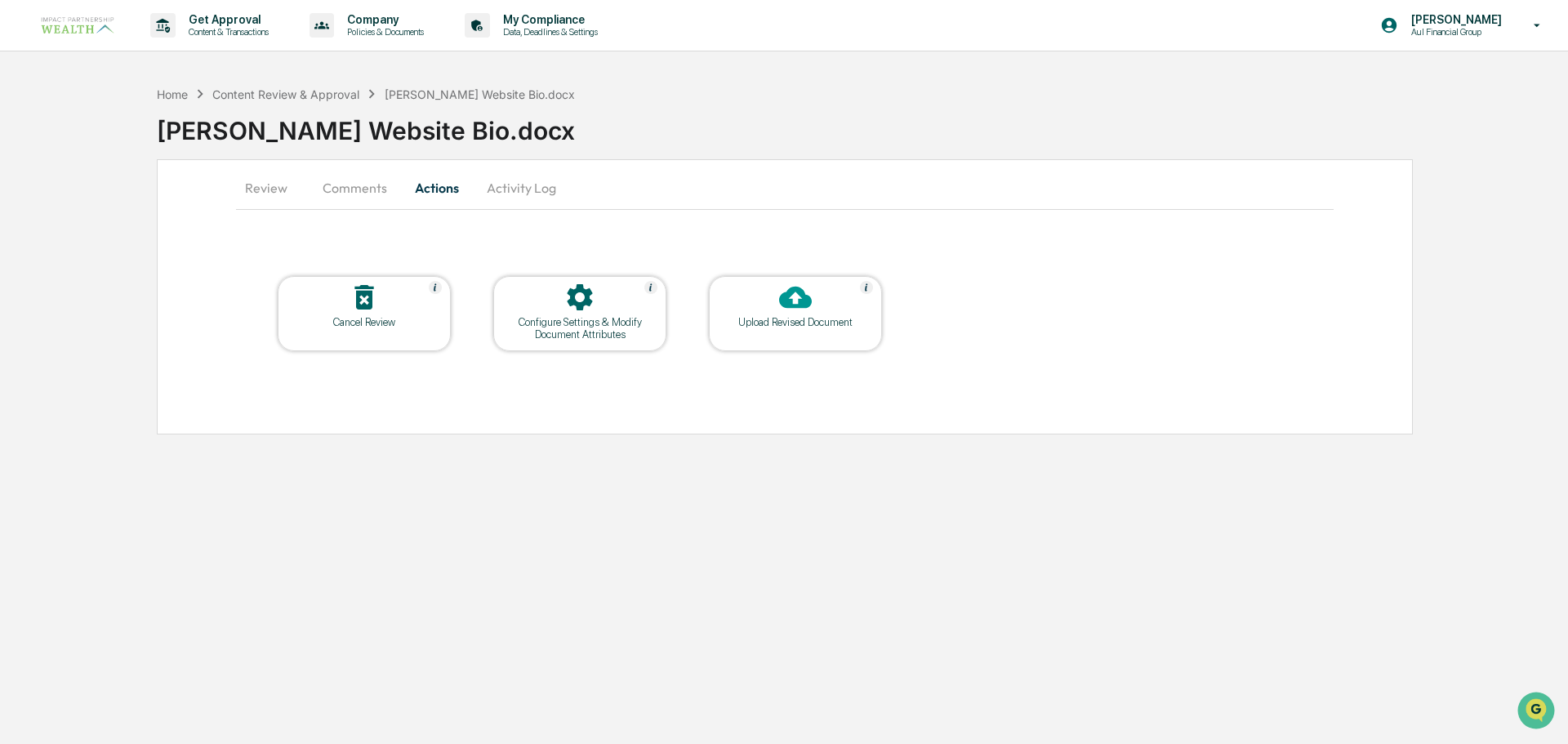
click at [262, 189] on button "Review" at bounding box center [272, 187] width 74 height 39
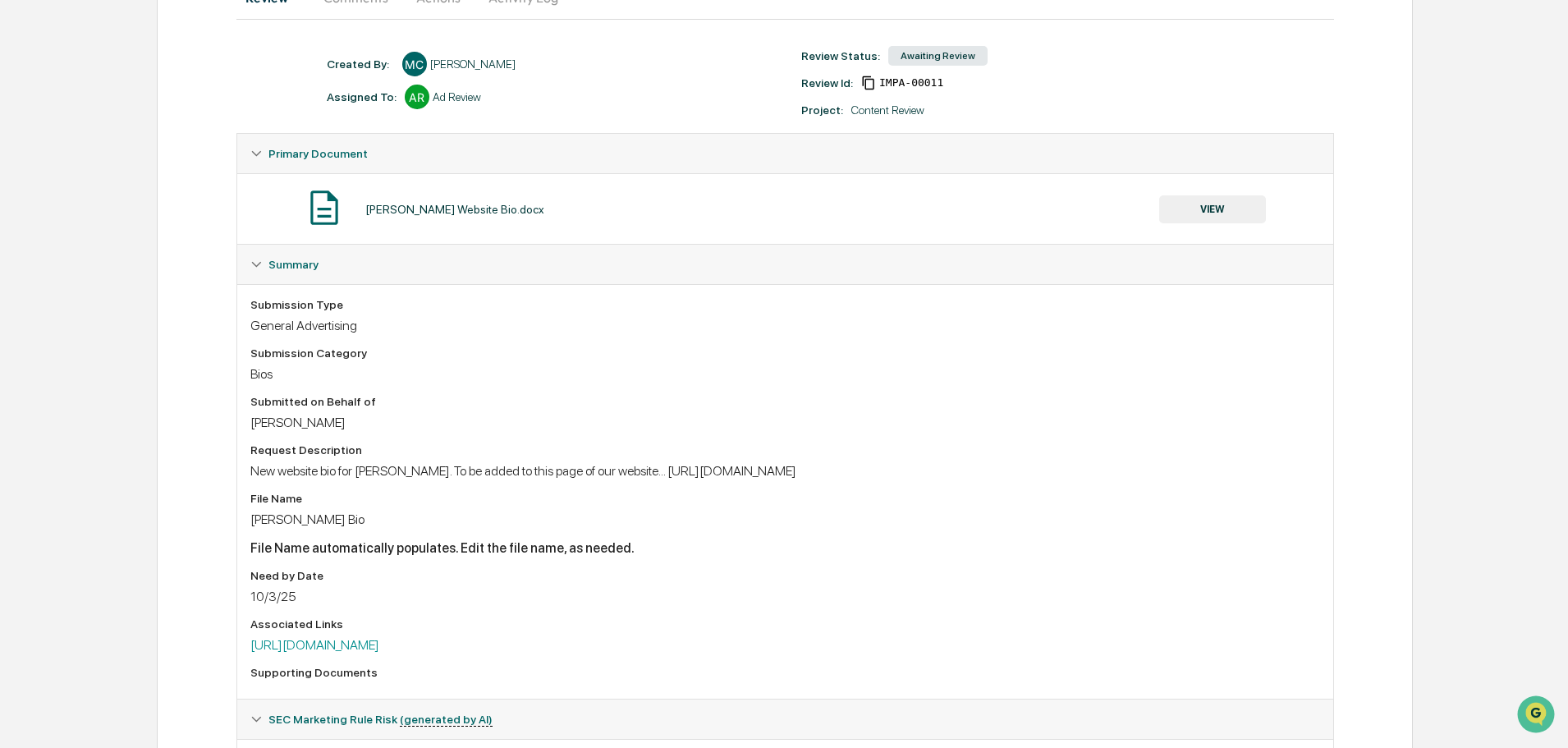
scroll to position [47, 0]
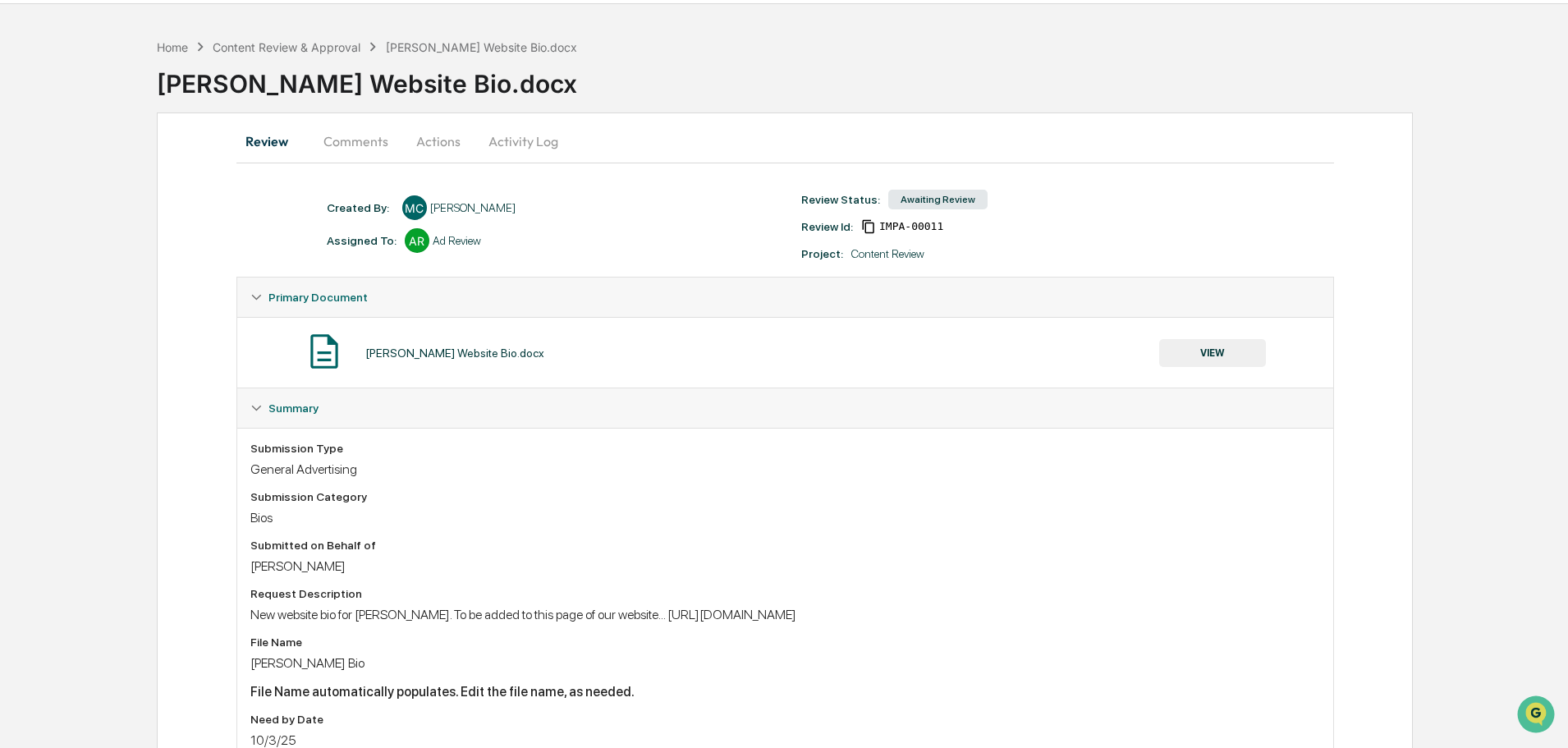
click at [1188, 354] on button "VIEW" at bounding box center [1213, 353] width 107 height 28
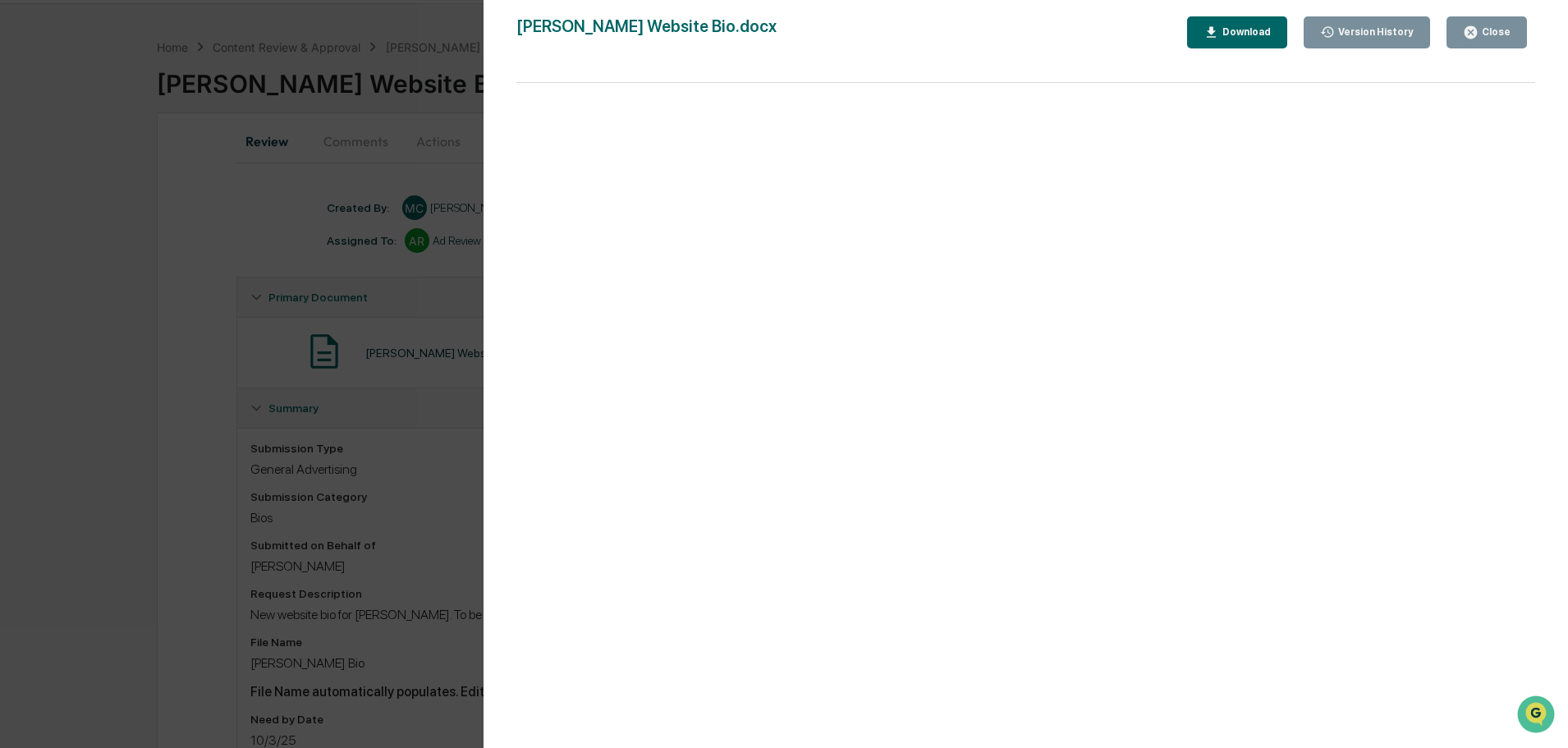
click at [1395, 36] on div "Version History" at bounding box center [1374, 32] width 79 height 12
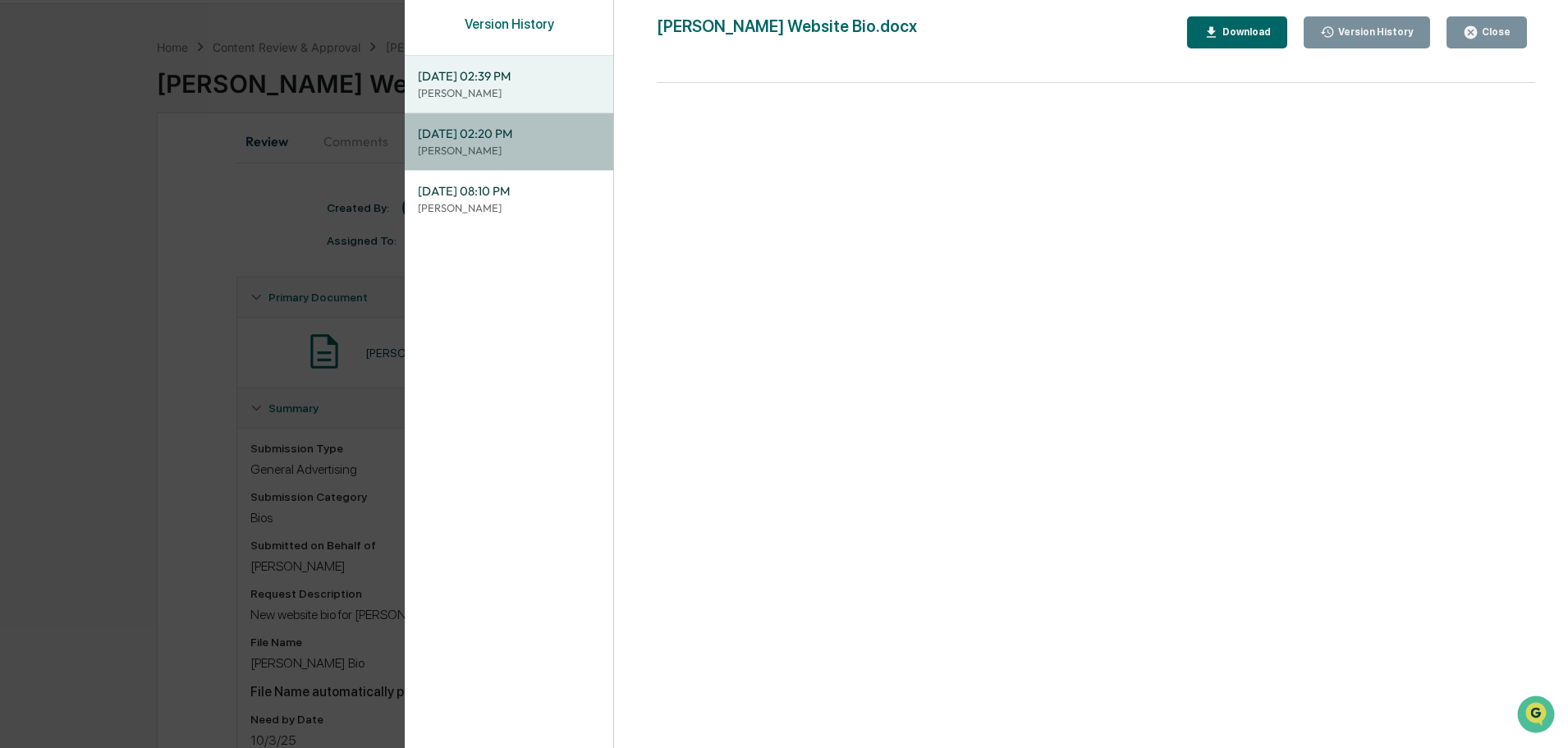
click at [509, 138] on span "10/06/2025, 02:20 PM" at bounding box center [509, 134] width 182 height 18
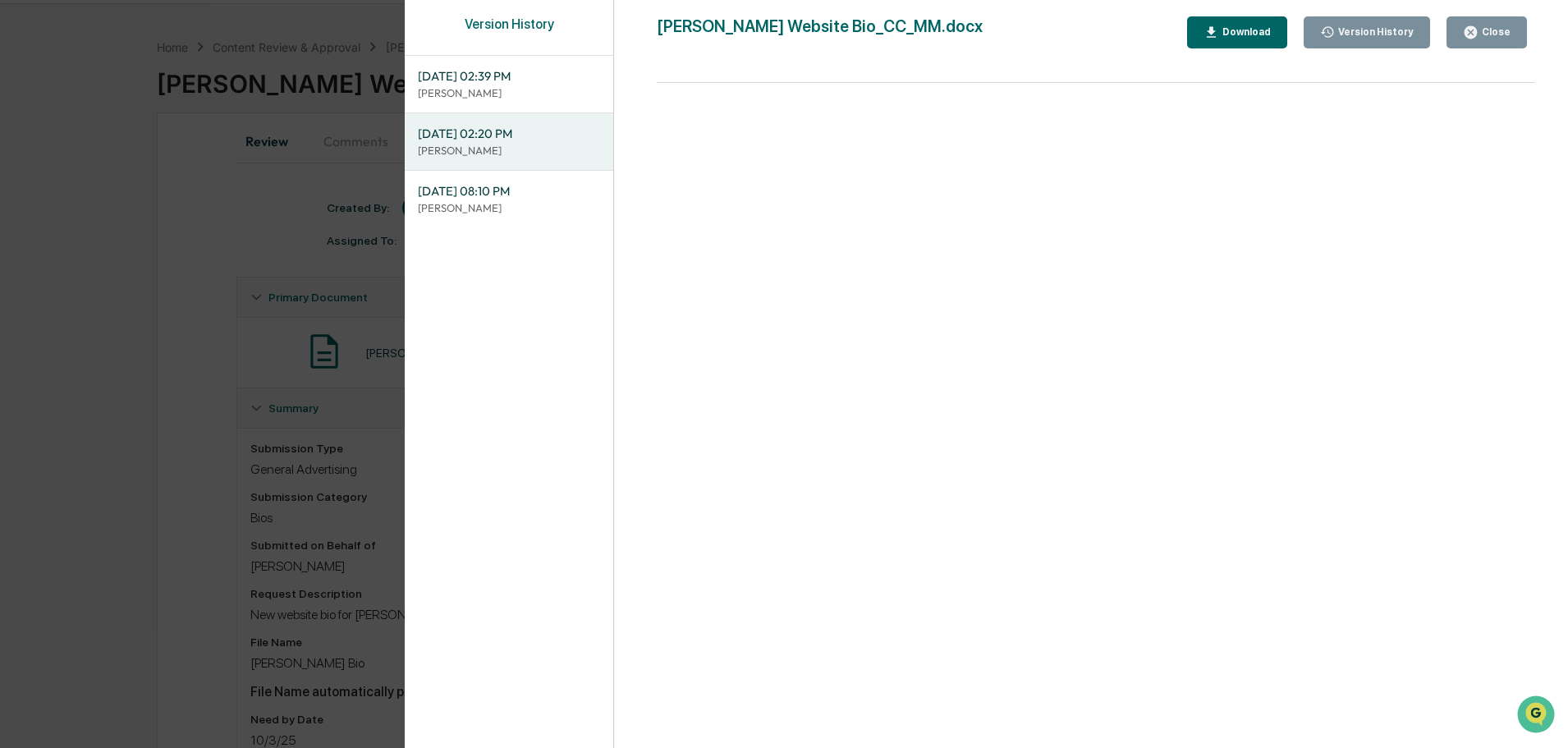
click at [1240, 31] on div "Download" at bounding box center [1245, 32] width 52 height 12
click at [1486, 26] on div "Close" at bounding box center [1486, 32] width 47 height 16
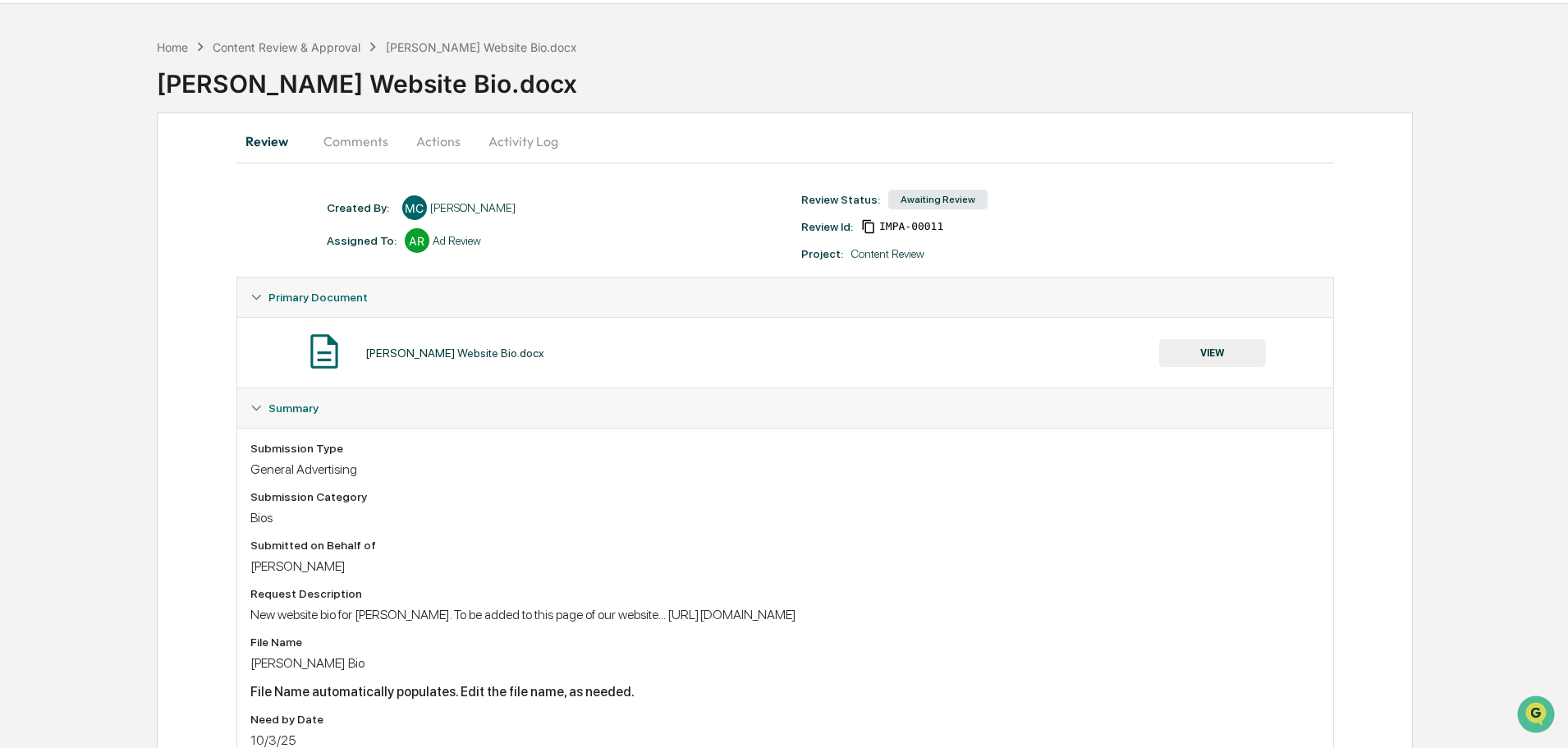
click at [825, 95] on div "Tracey Richardson Website Bio.docx" at bounding box center [862, 77] width 1412 height 42
